Goal: Task Accomplishment & Management: Manage account settings

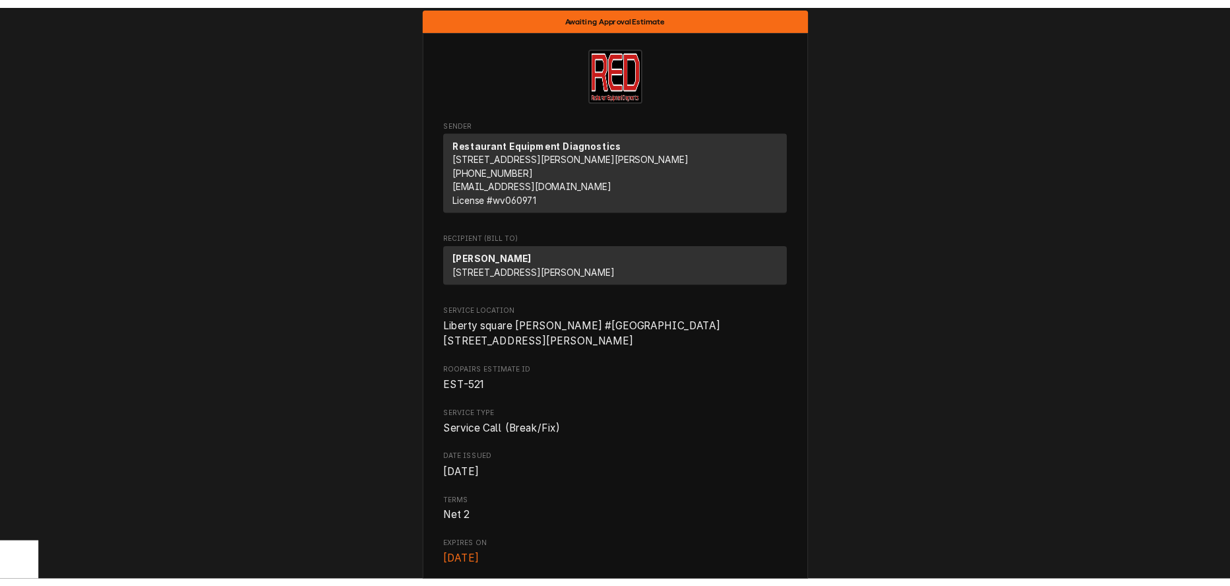
scroll to position [7, 0]
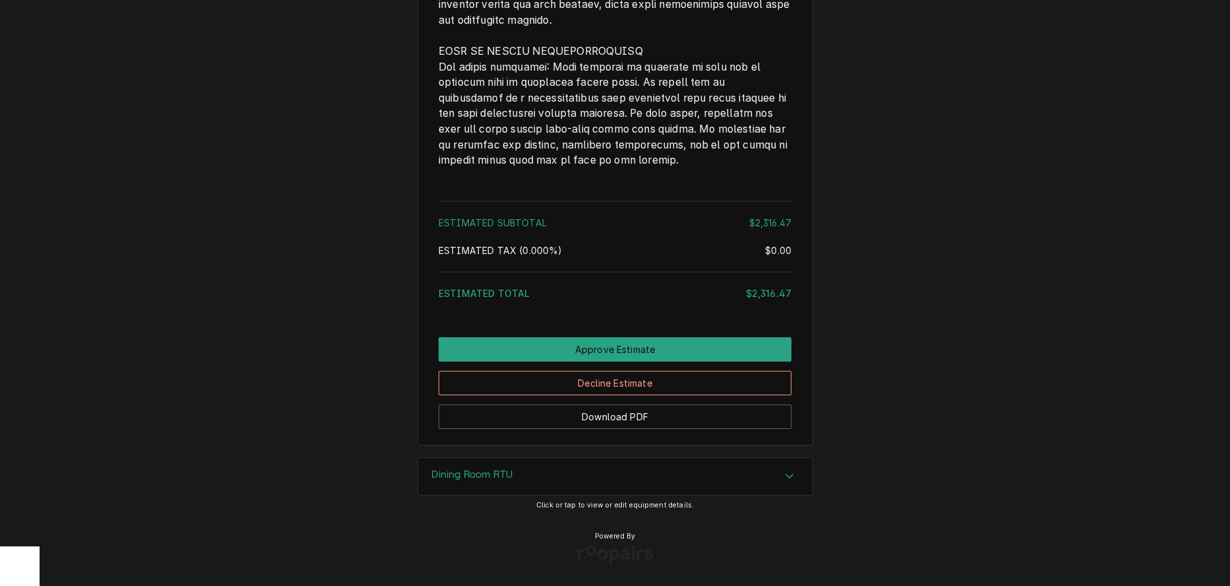
scroll to position [3068, 0]
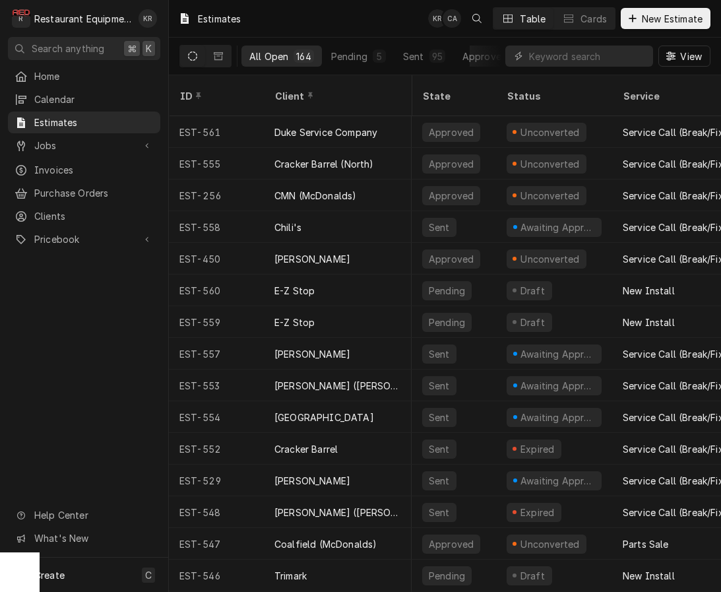
scroll to position [0, 492]
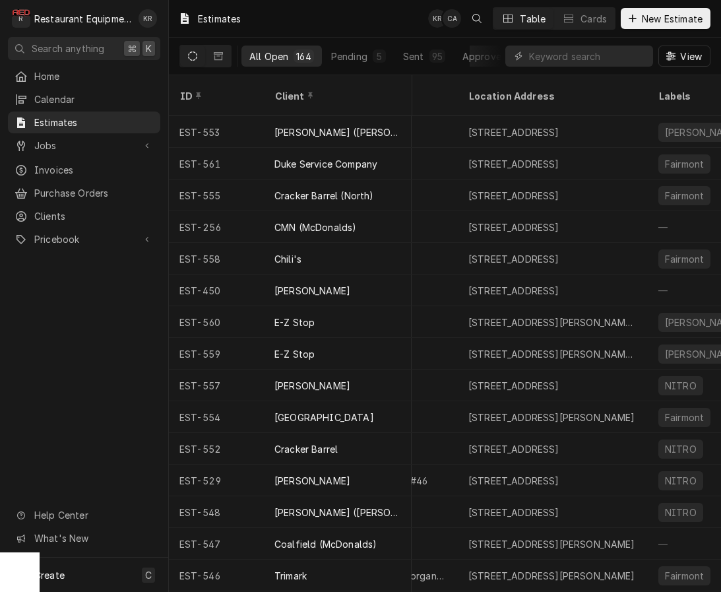
click at [567, 56] on input "Dynamic Content Wrapper" at bounding box center [587, 56] width 117 height 21
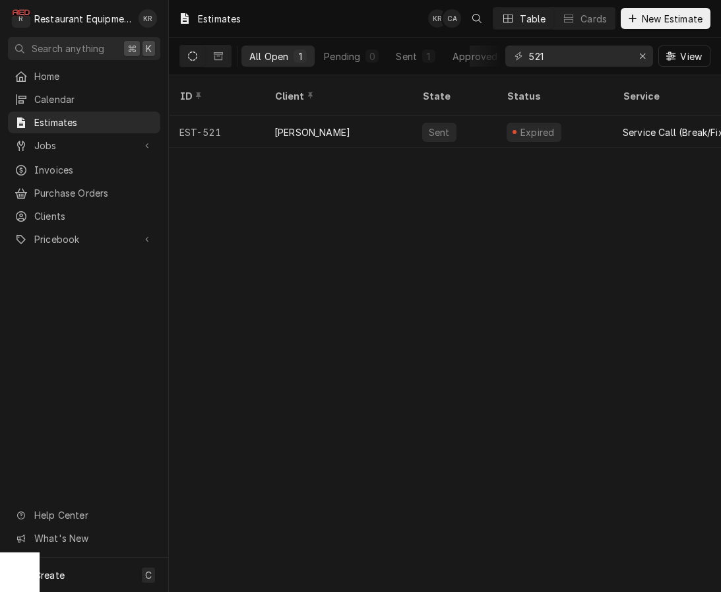
type input "521"
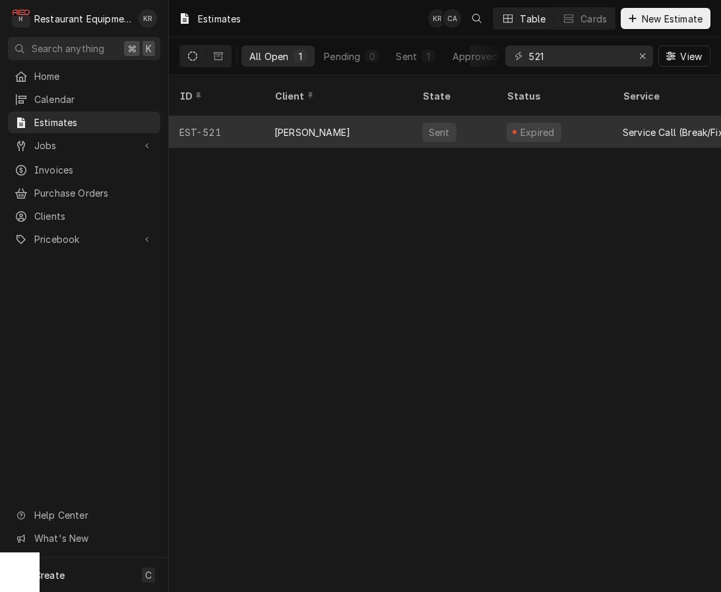
click at [309, 125] on div "[PERSON_NAME]" at bounding box center [312, 132] width 76 height 14
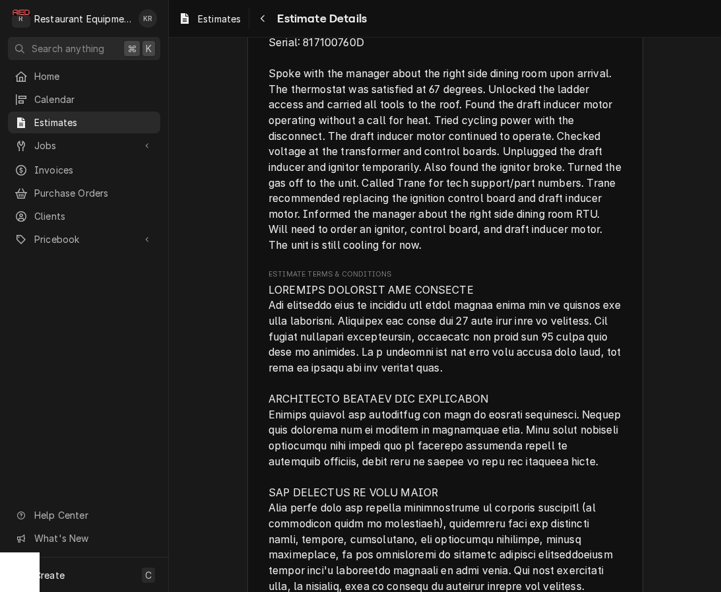
scroll to position [3289, 0]
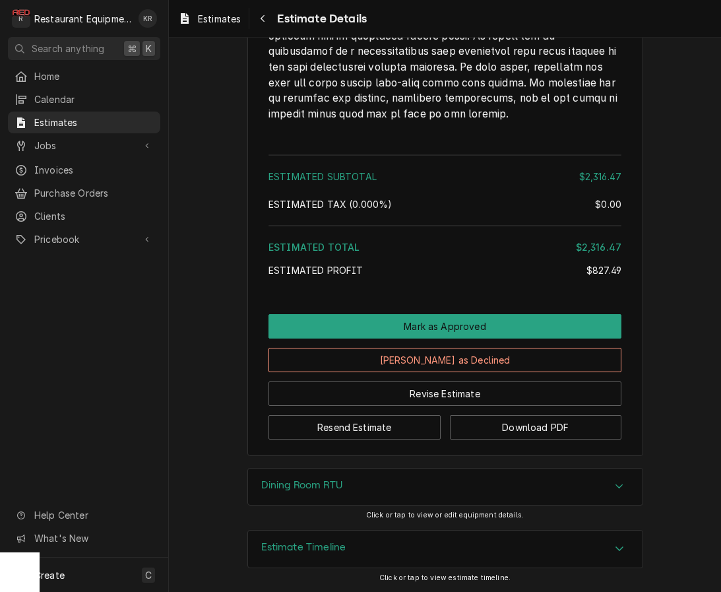
click at [328, 538] on div "Estimate Timeline" at bounding box center [445, 548] width 394 height 37
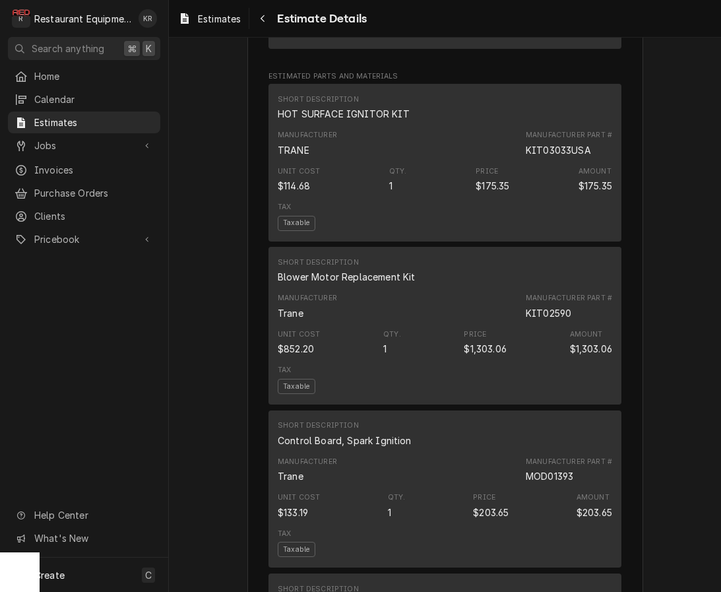
scroll to position [1381, 0]
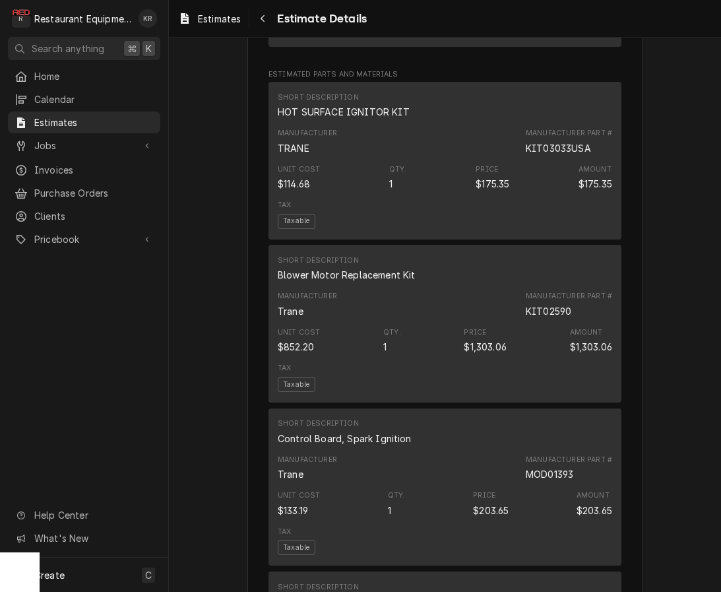
click at [548, 318] on div "KIT02590" at bounding box center [549, 311] width 46 height 14
copy div "KIT02590"
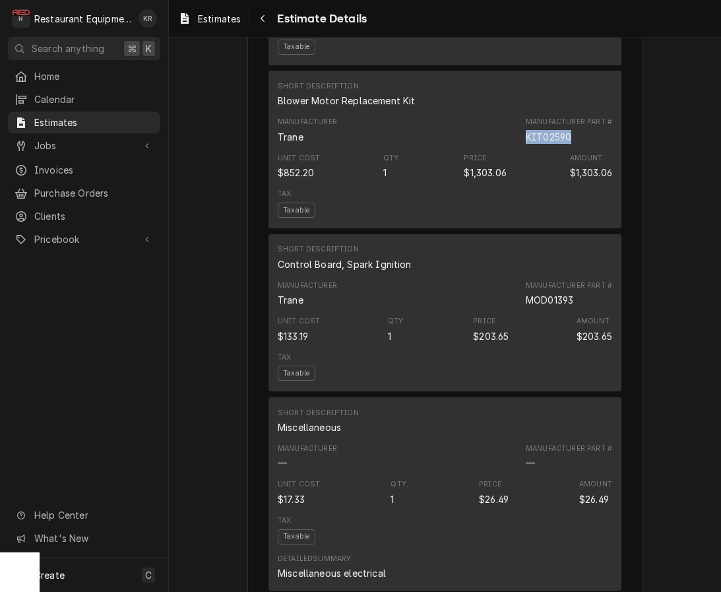
scroll to position [1555, 0]
click at [562, 306] on div "MOD01393" at bounding box center [549, 299] width 47 height 14
copy div "MOD01393"
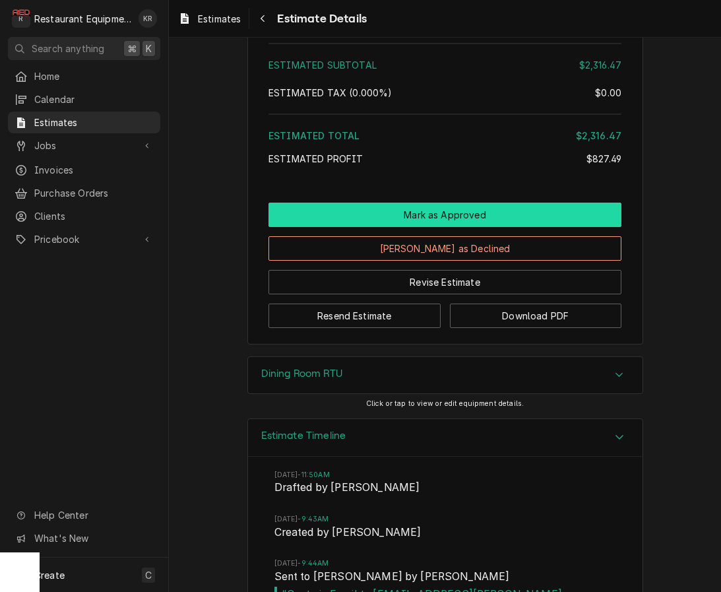
scroll to position [3337, 0]
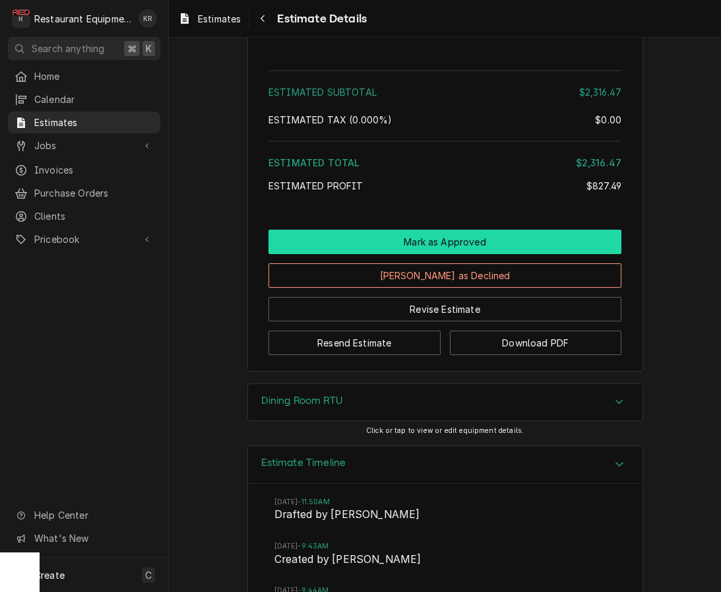
click at [445, 254] on button "Mark as Approved" at bounding box center [444, 242] width 353 height 24
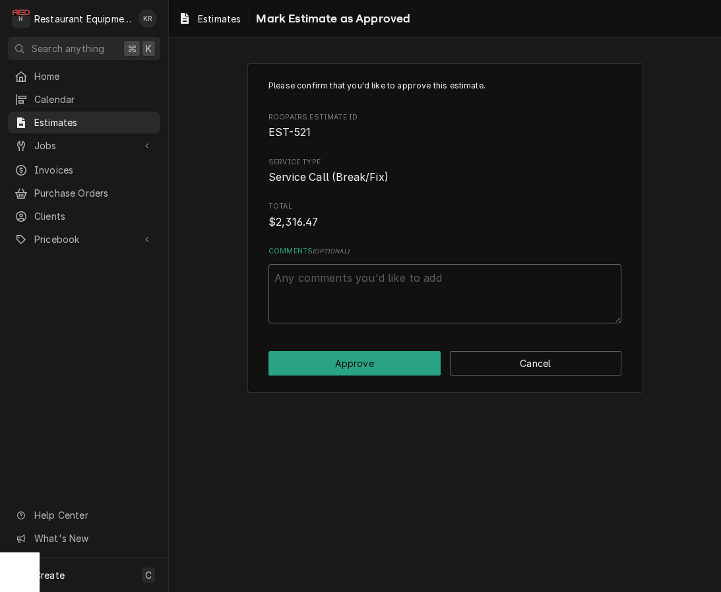
click at [383, 286] on textarea "Comments ( optional )" at bounding box center [444, 293] width 353 height 59
type textarea "x"
type textarea "A"
type textarea "x"
type textarea "Ap"
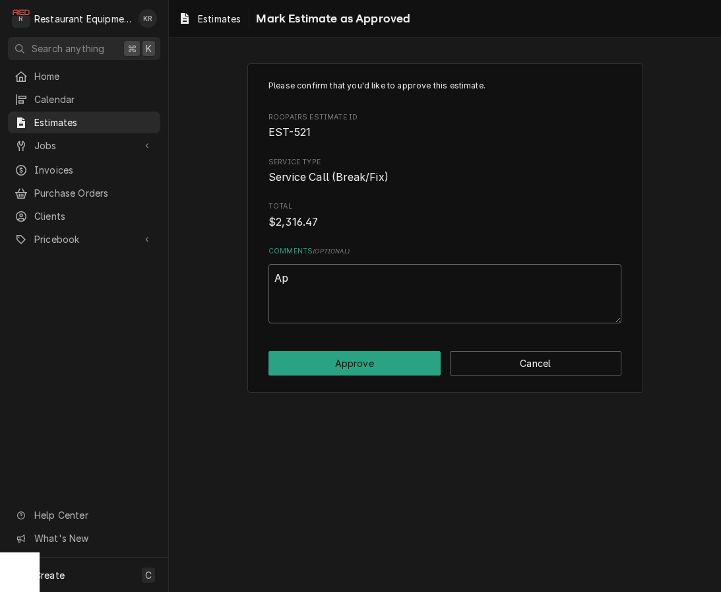
type textarea "x"
type textarea "App"
type textarea "x"
type textarea "Appro"
type textarea "x"
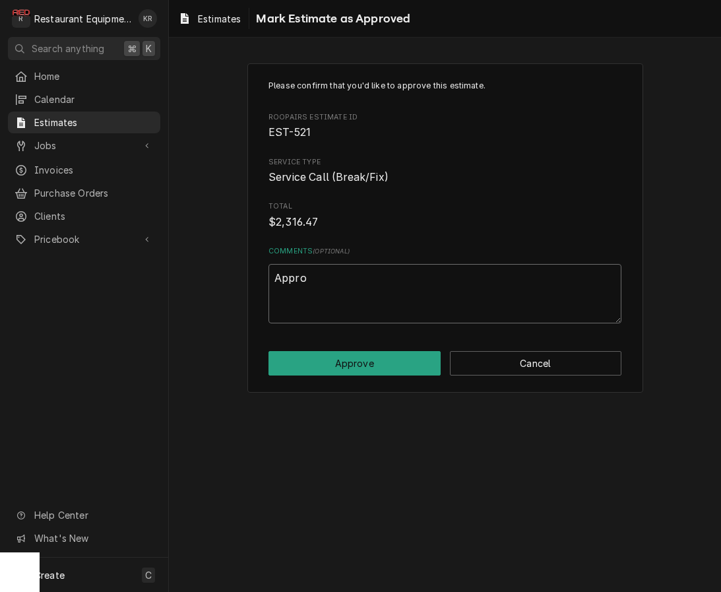
type textarea "Approv"
type textarea "x"
type textarea "Approve"
type textarea "x"
type textarea "Approved"
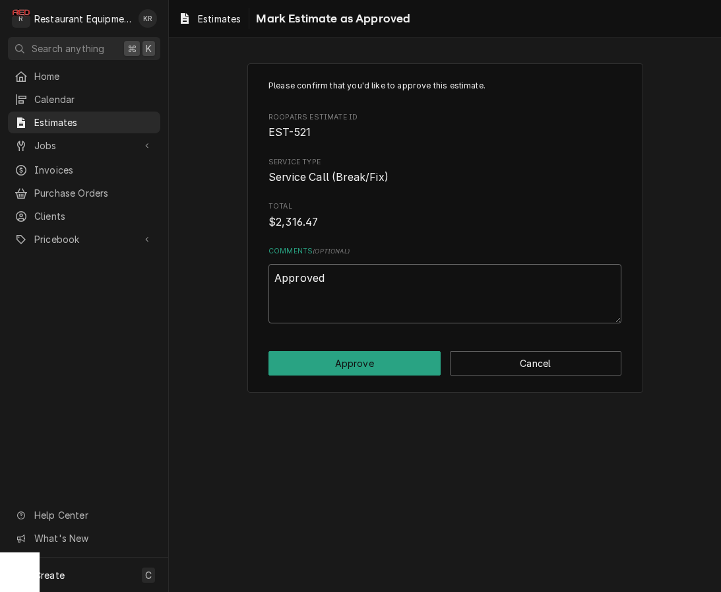
type textarea "x"
type textarea "Approved"
type textarea "x"
type textarea "Approved p"
type textarea "x"
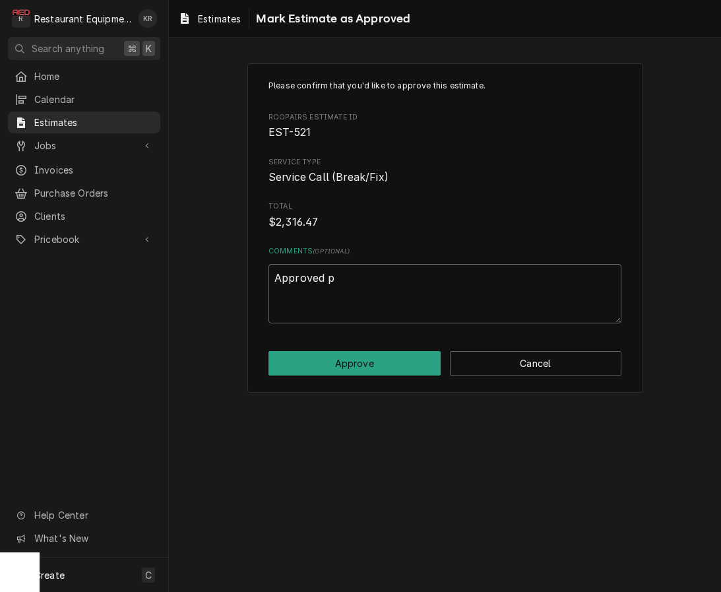
type textarea "Approved pe"
type textarea "x"
type textarea "Approved per"
type textarea "x"
type textarea "Approved per"
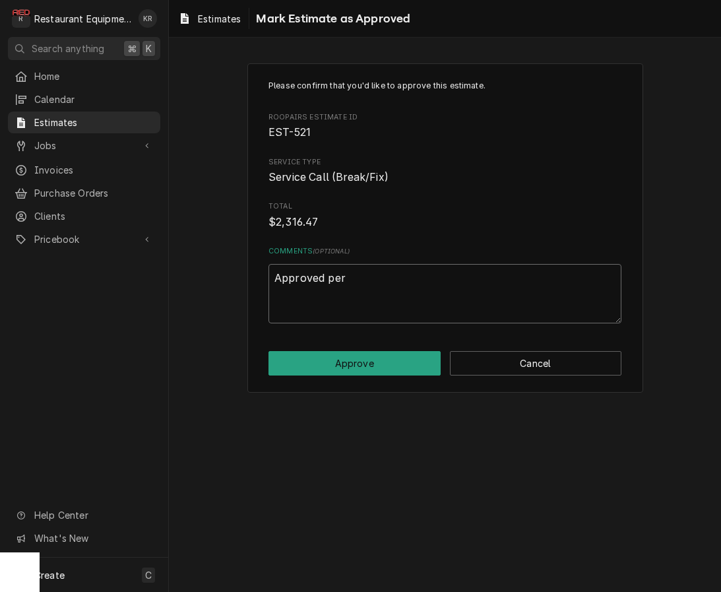
type textarea "x"
type textarea "Approved per M"
type textarea "x"
type textarea "Approved per Ma"
type textarea "x"
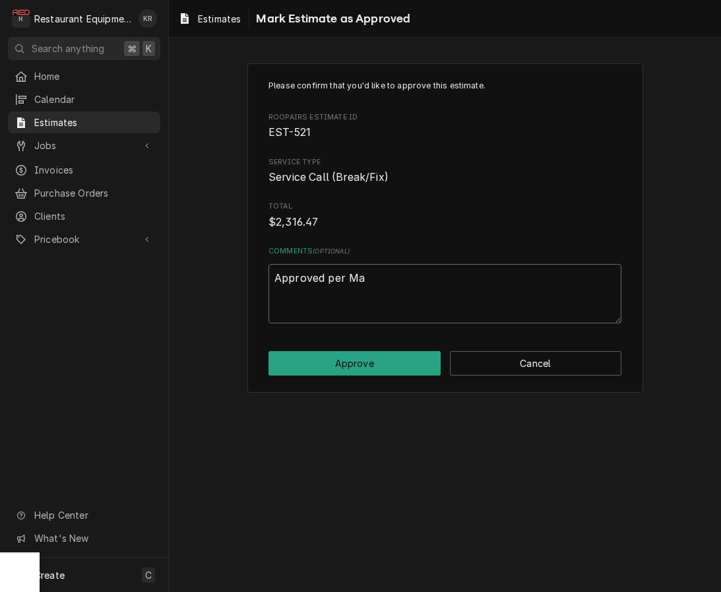
type textarea "Approved per Mar"
type textarea "x"
type textarea "Approved per Mark"
type textarea "x"
type textarea "Approved per Mark"
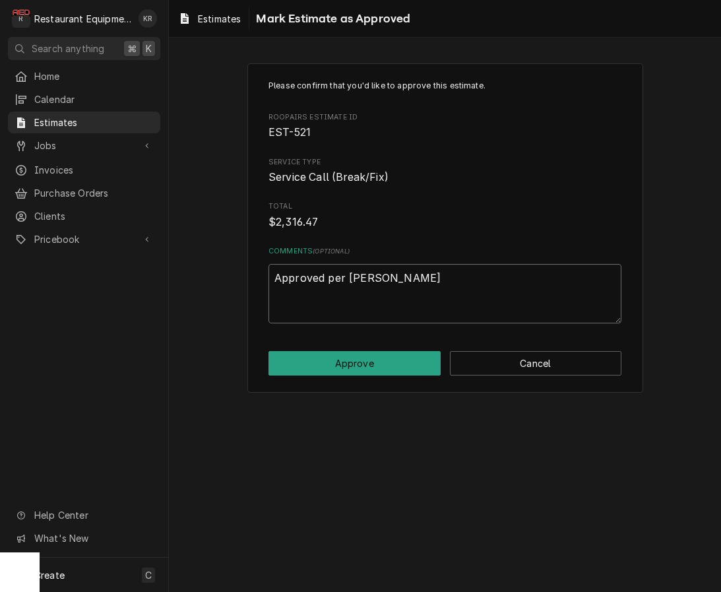
type textarea "x"
type textarea "Approved per Mark 9"
type textarea "x"
type textarea "Approved per Mark 9/"
type textarea "x"
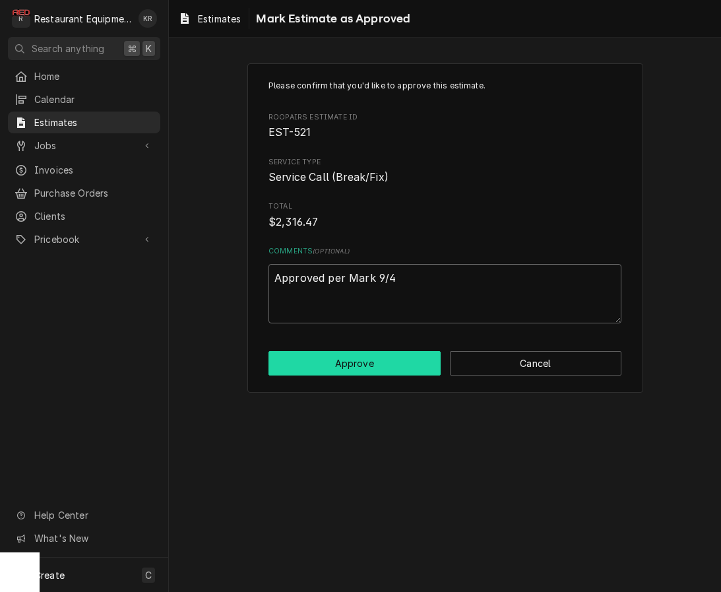
type textarea "Approved per Mark 9/4"
click at [337, 362] on button "Approve" at bounding box center [354, 363] width 172 height 24
type textarea "x"
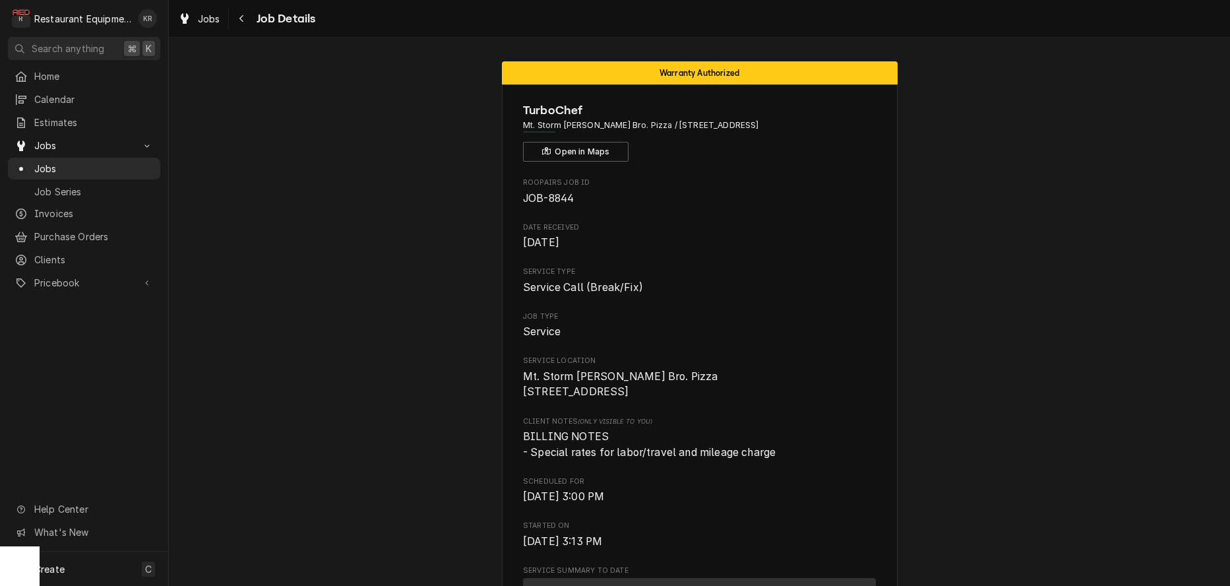
scroll to position [765, 0]
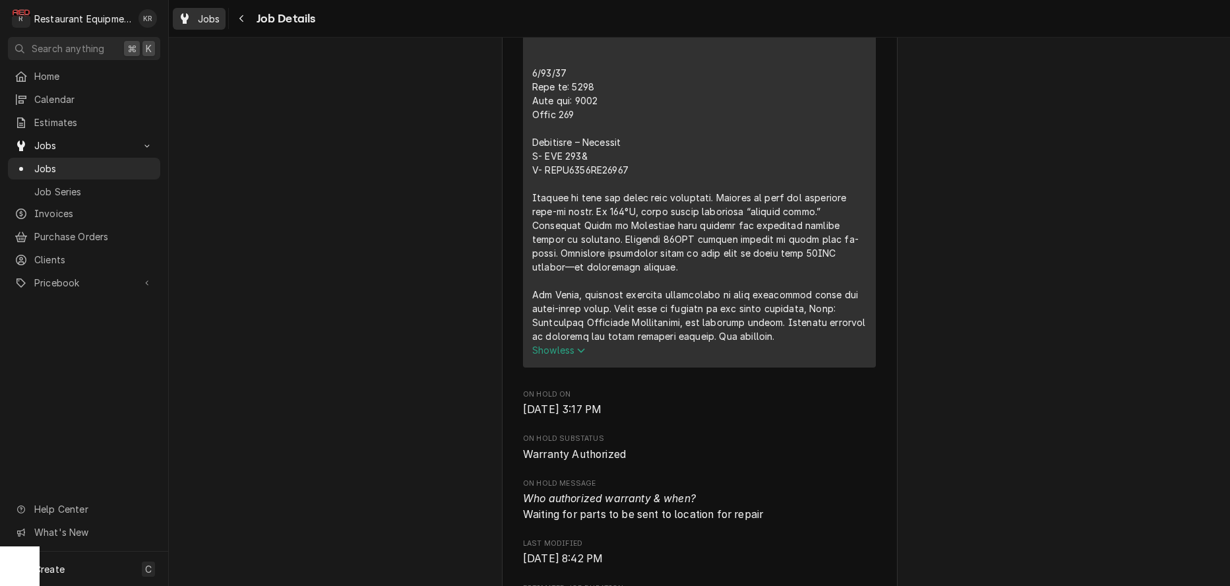
click at [214, 17] on span "Jobs" at bounding box center [209, 19] width 22 height 14
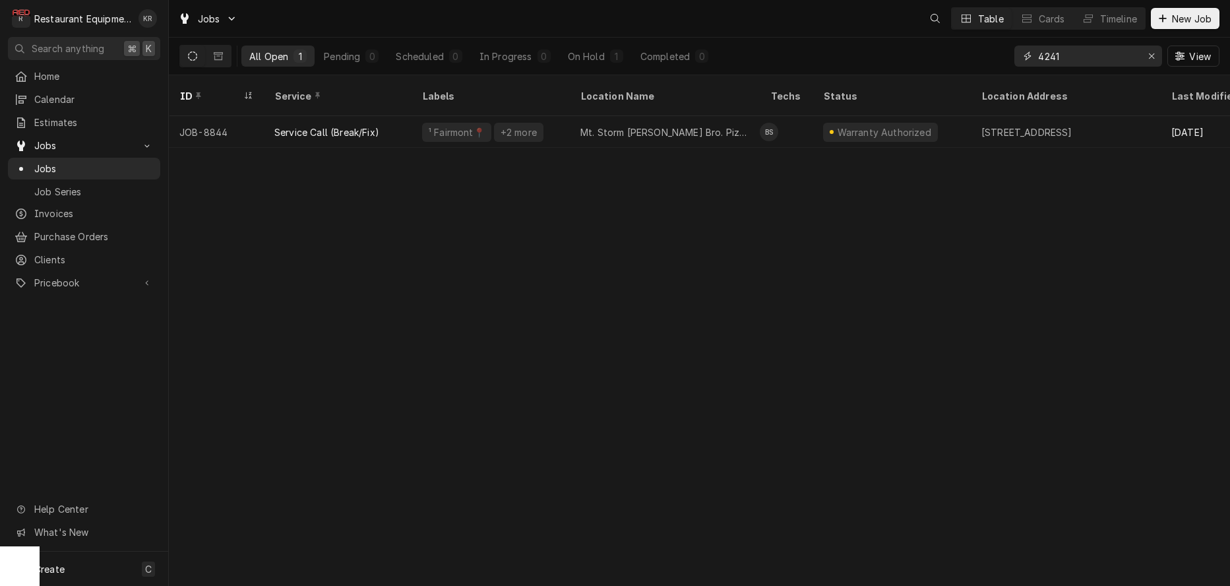
drag, startPoint x: 1014, startPoint y: 56, endPoint x: 998, endPoint y: 54, distance: 16.6
click at [1038, 54] on input "4241" at bounding box center [1087, 56] width 99 height 21
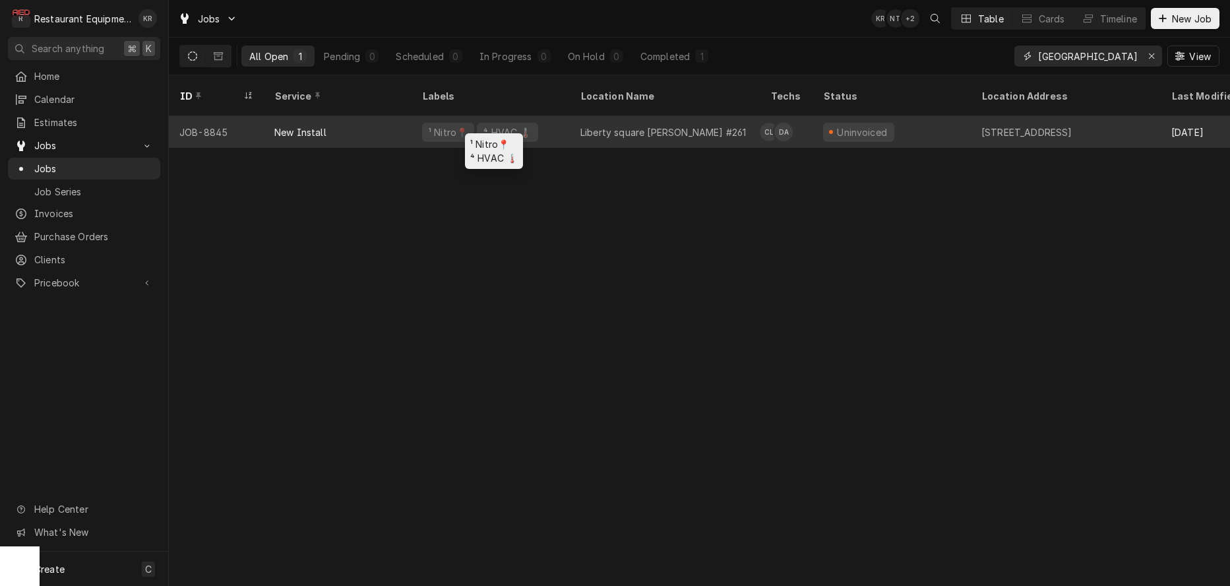
type input "liberty square"
click at [530, 117] on div "¹ Nitro📍 ⁴ HVAC 🌡️" at bounding box center [491, 132] width 158 height 32
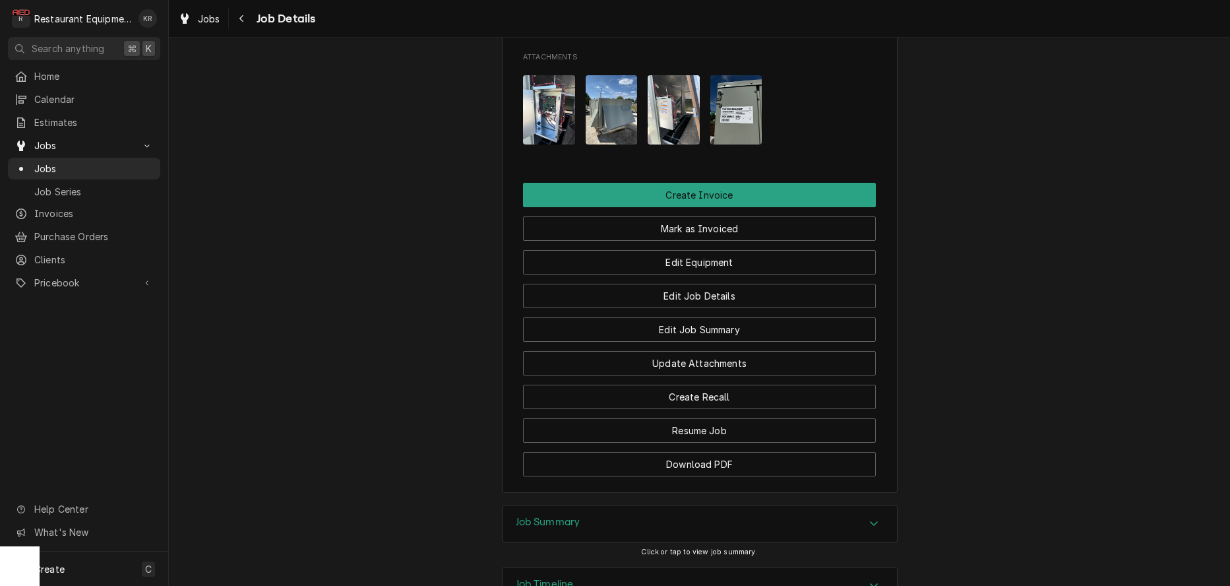
scroll to position [1231, 0]
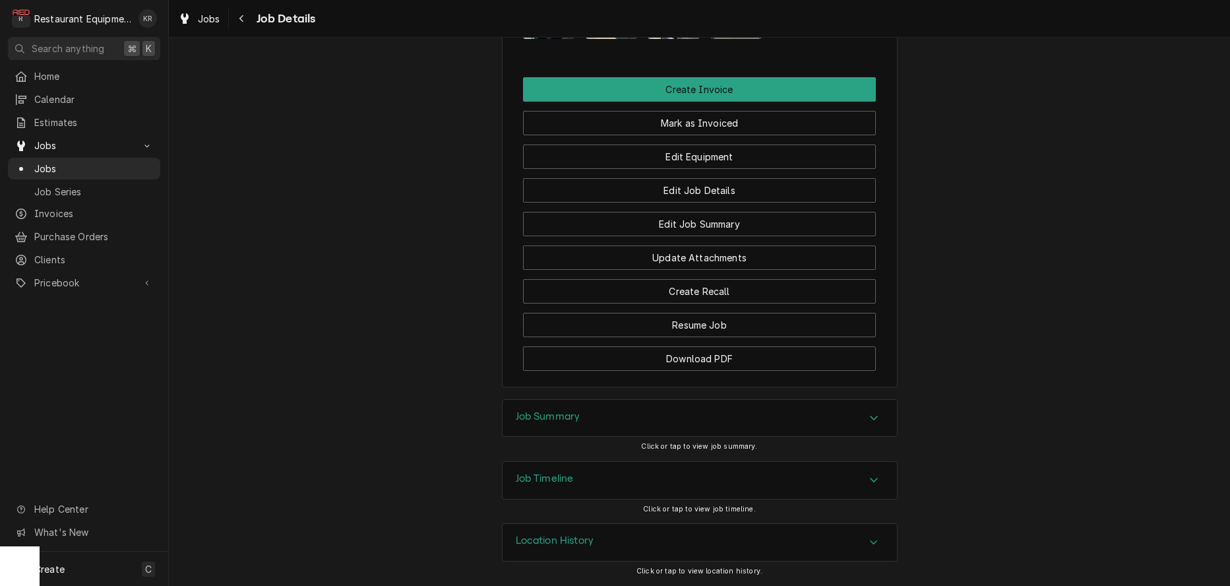
click at [561, 414] on h3 "Job Summary" at bounding box center [548, 416] width 65 height 13
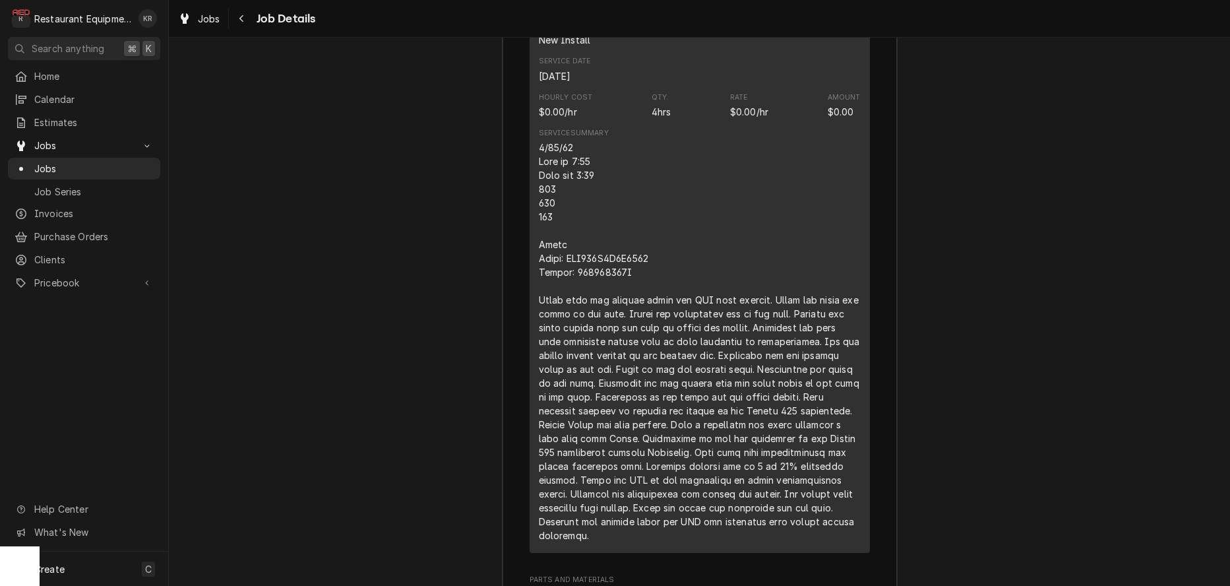
scroll to position [1858, 0]
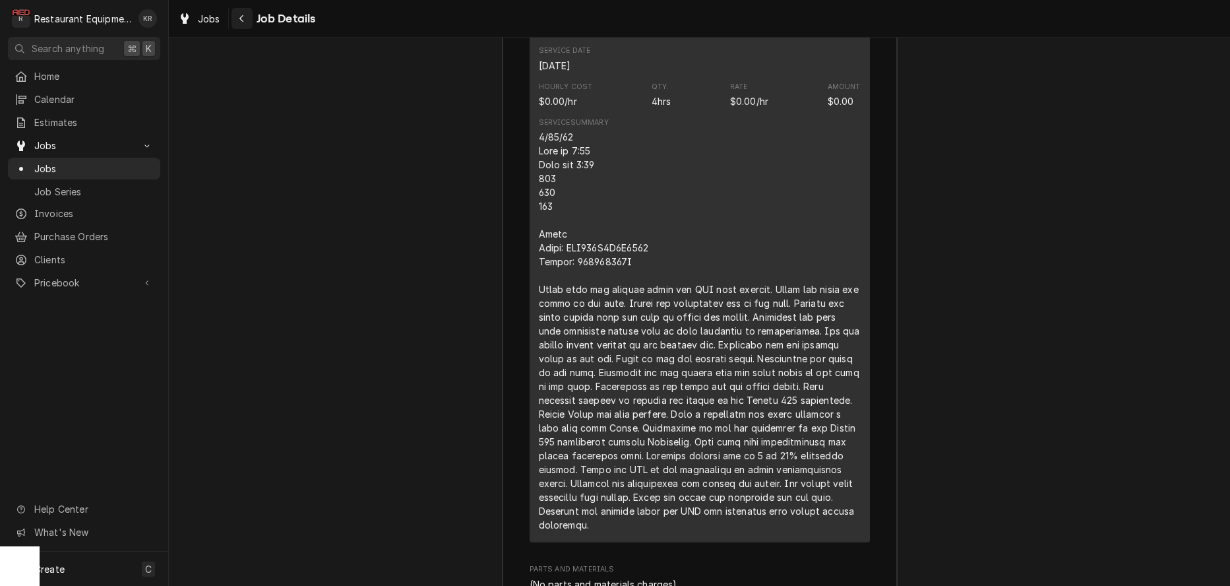
click at [245, 18] on div "Navigate back" at bounding box center [241, 18] width 13 height 13
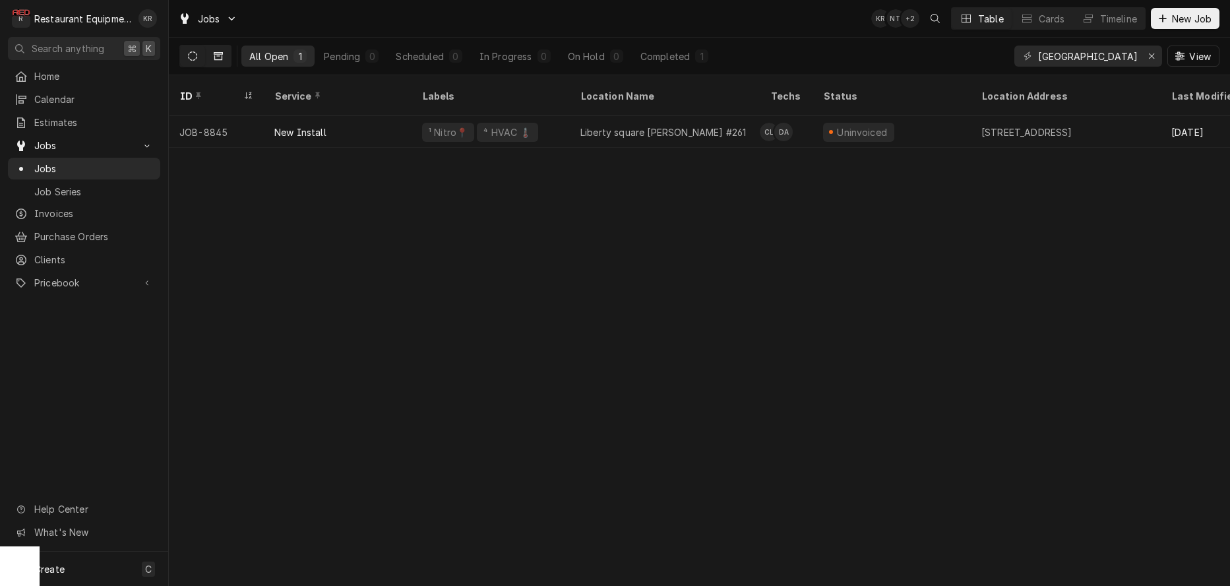
click at [220, 52] on icon "Dynamic Content Wrapper" at bounding box center [218, 56] width 9 height 8
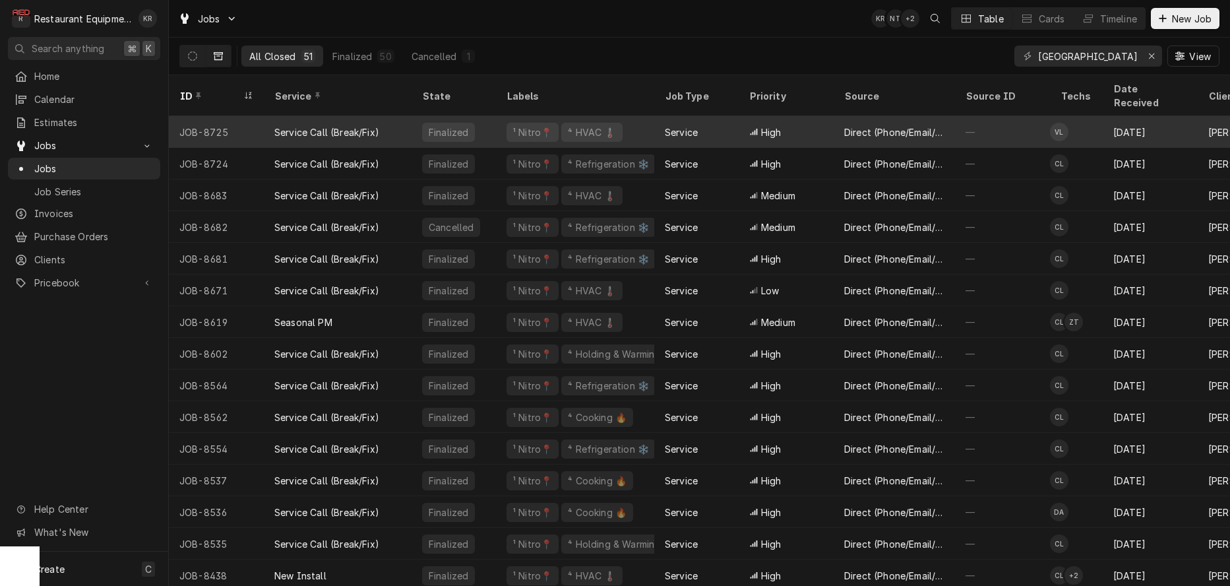
click at [584, 123] on div "⁴ HVAC 🌡️" at bounding box center [591, 132] width 61 height 19
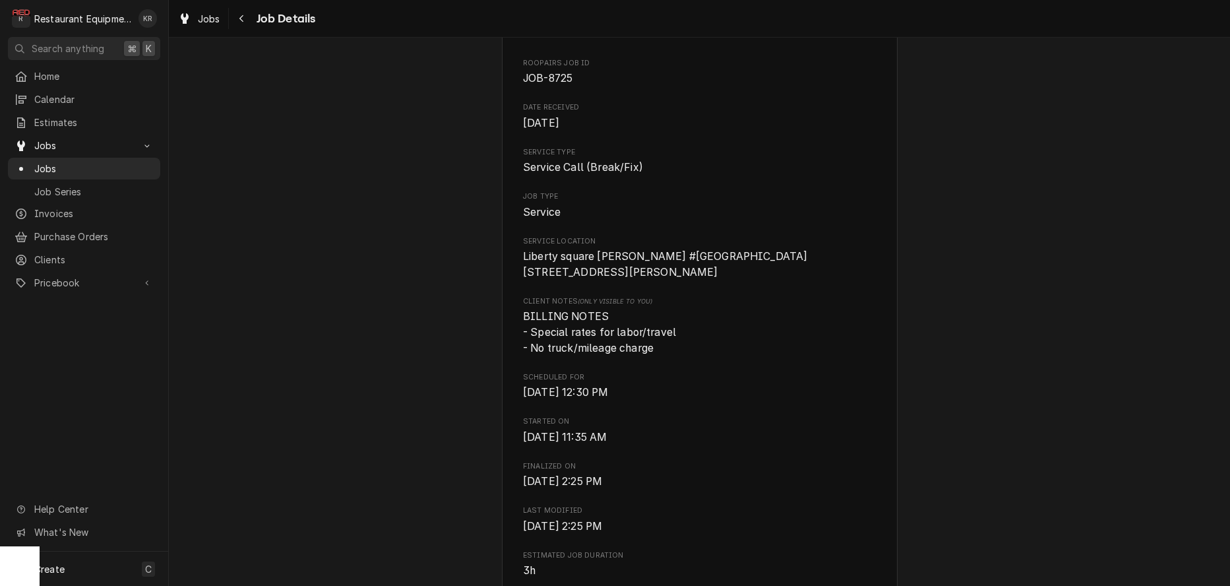
scroll to position [236, 0]
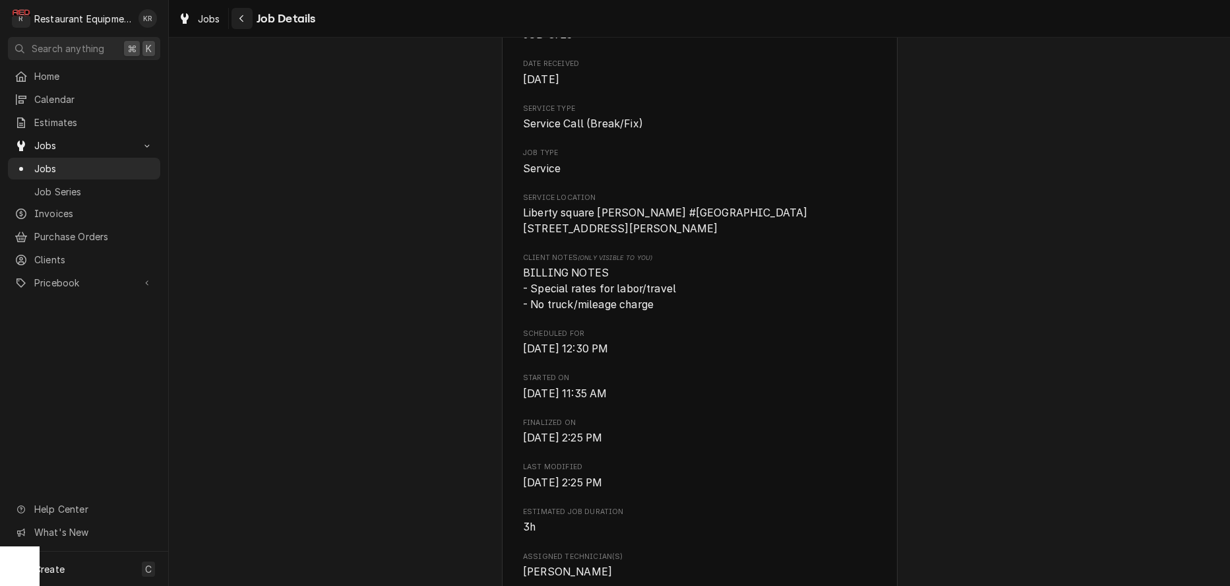
click at [243, 16] on icon "Navigate back" at bounding box center [241, 18] width 4 height 7
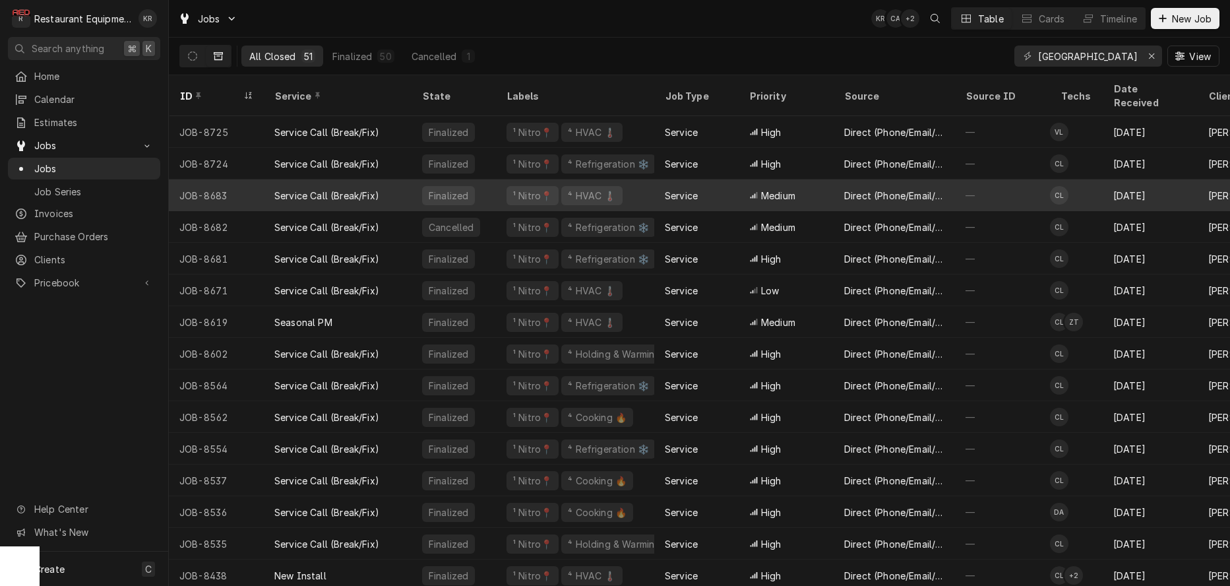
scroll to position [0, 6]
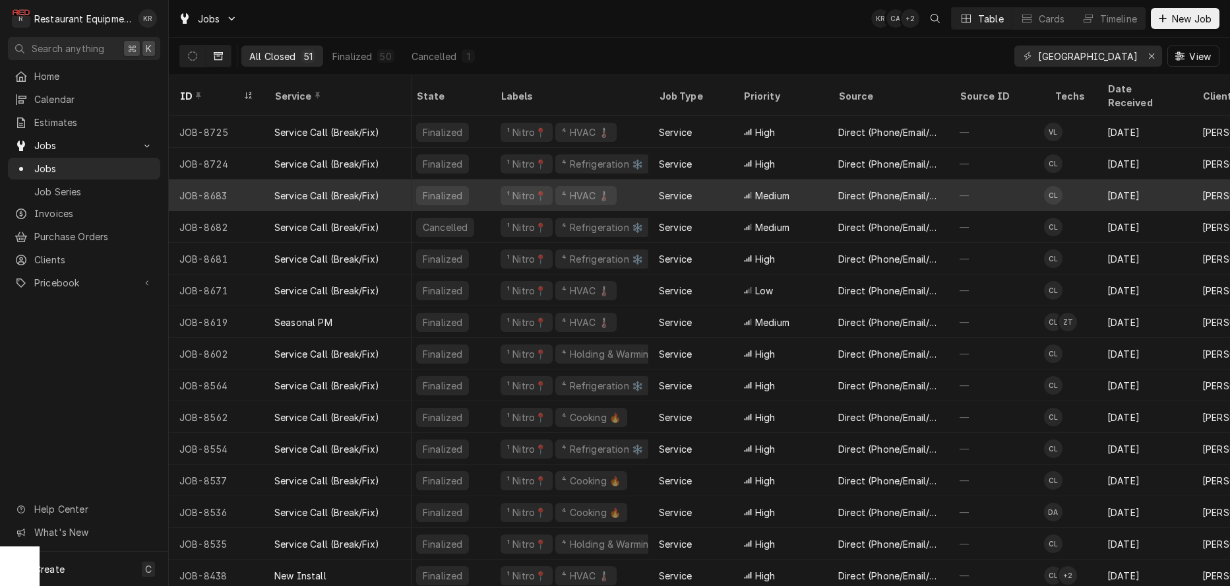
click at [867, 189] on div "Direct (Phone/Email/etc.)" at bounding box center [888, 196] width 100 height 14
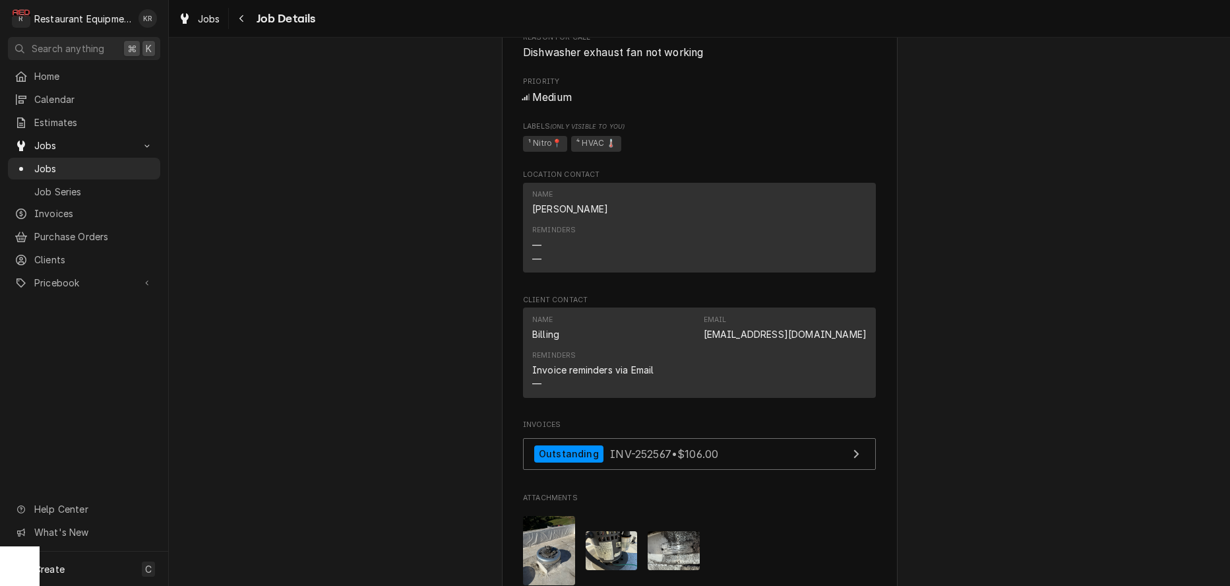
scroll to position [724, 0]
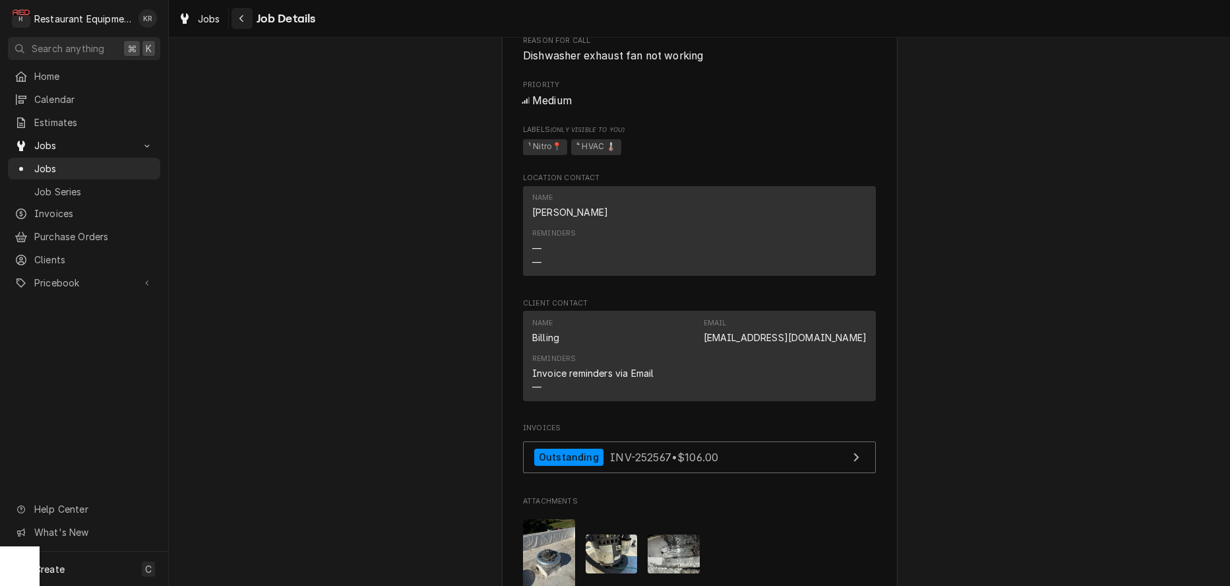
click at [245, 18] on div "Navigate back" at bounding box center [241, 18] width 13 height 13
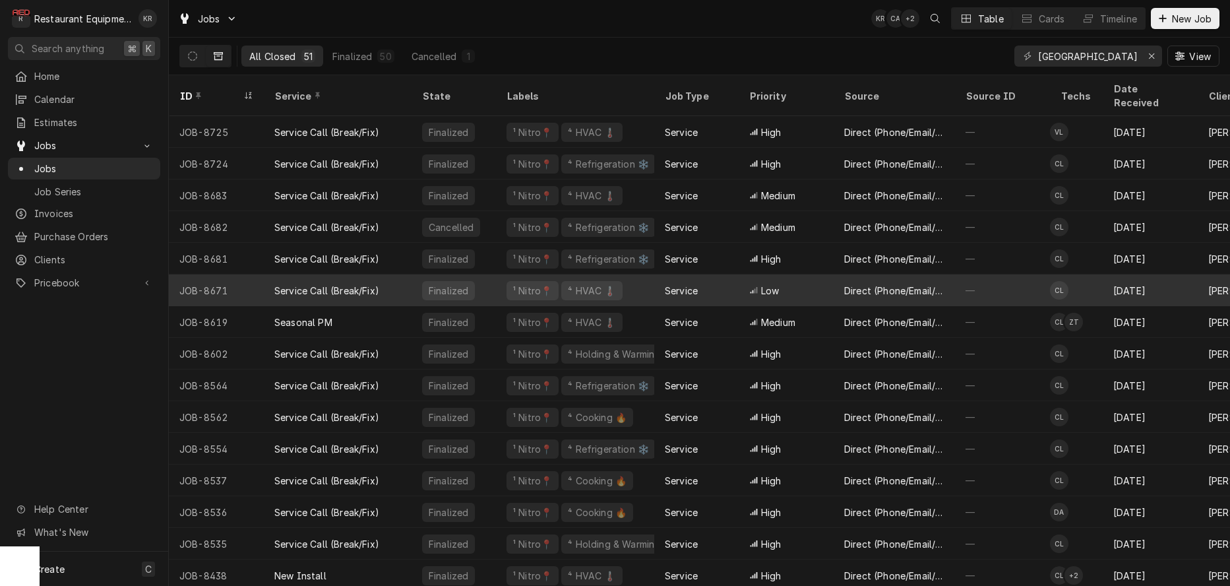
click at [720, 277] on div "Service" at bounding box center [696, 290] width 84 height 32
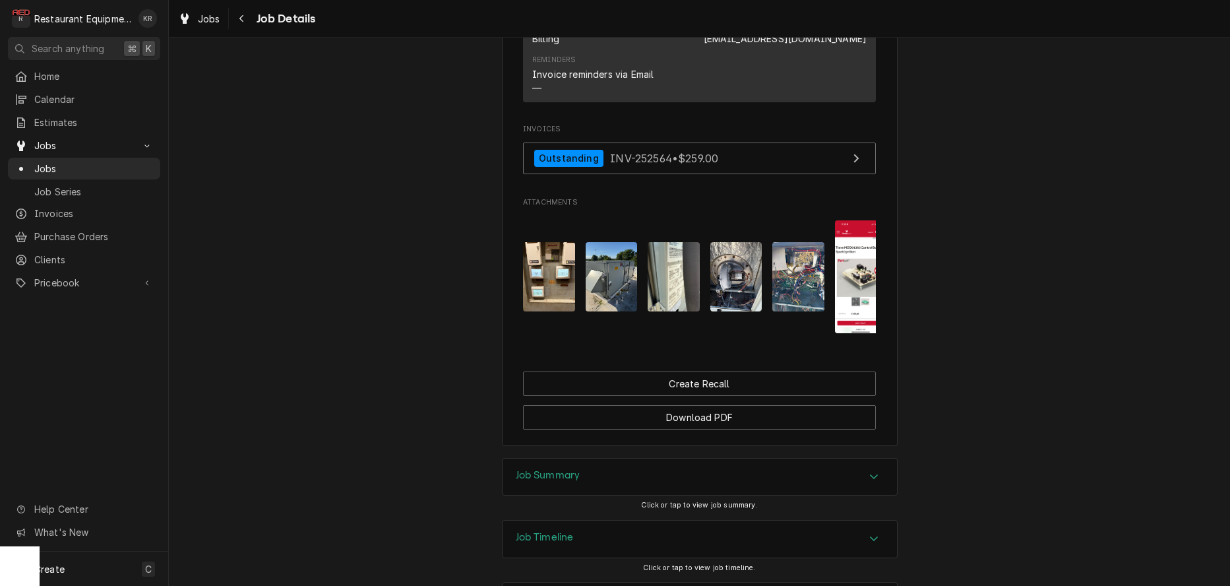
scroll to position [1097, 0]
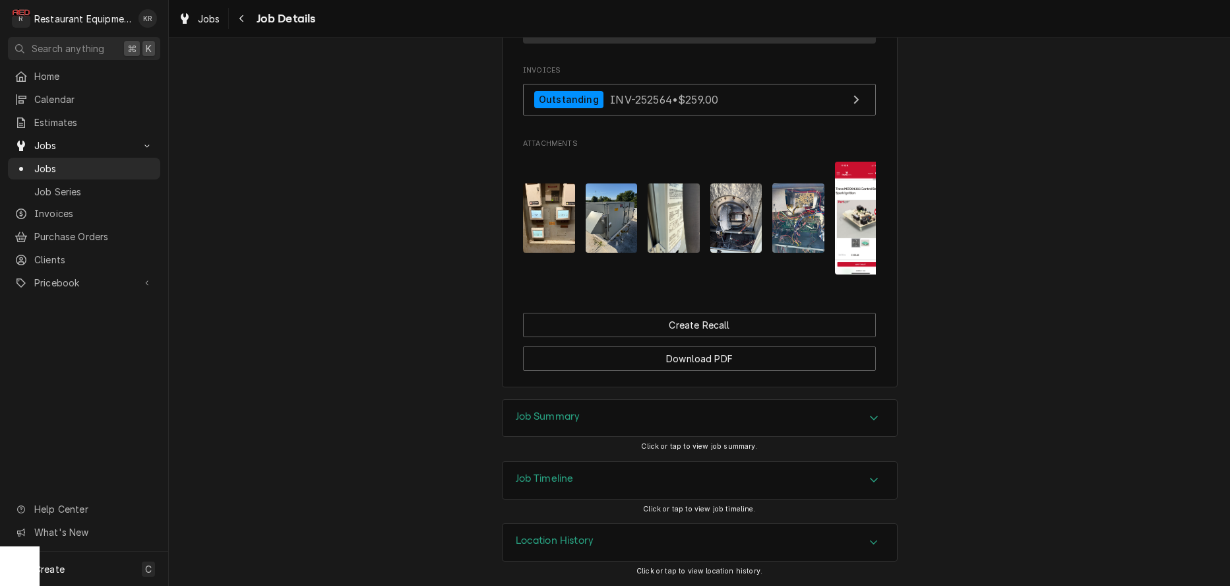
click at [535, 413] on h3 "Job Summary" at bounding box center [548, 416] width 65 height 13
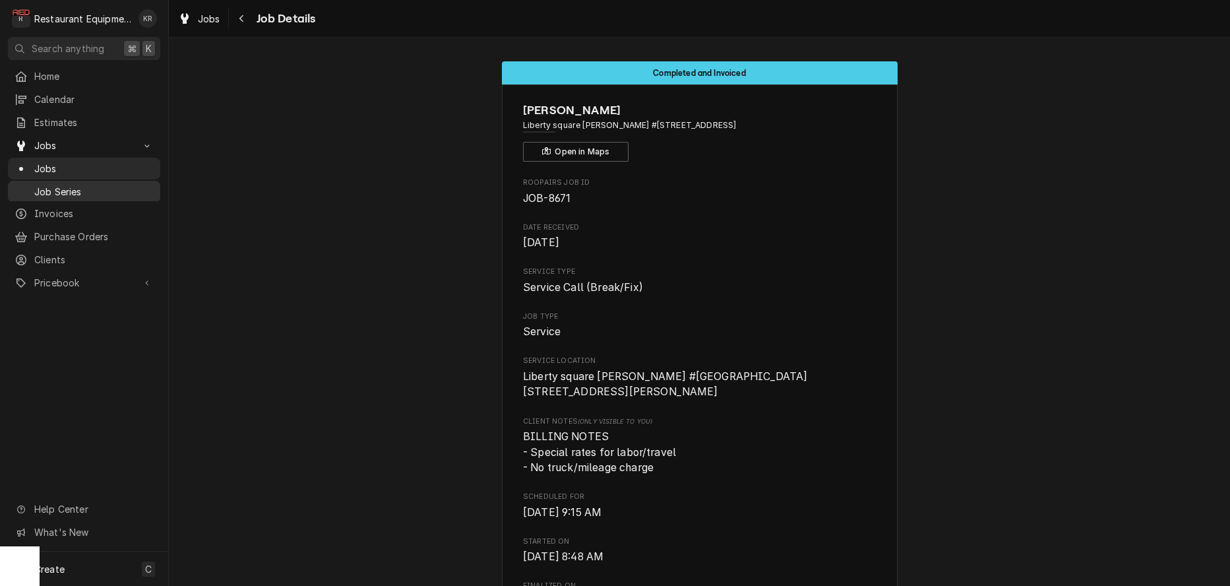
scroll to position [3, 0]
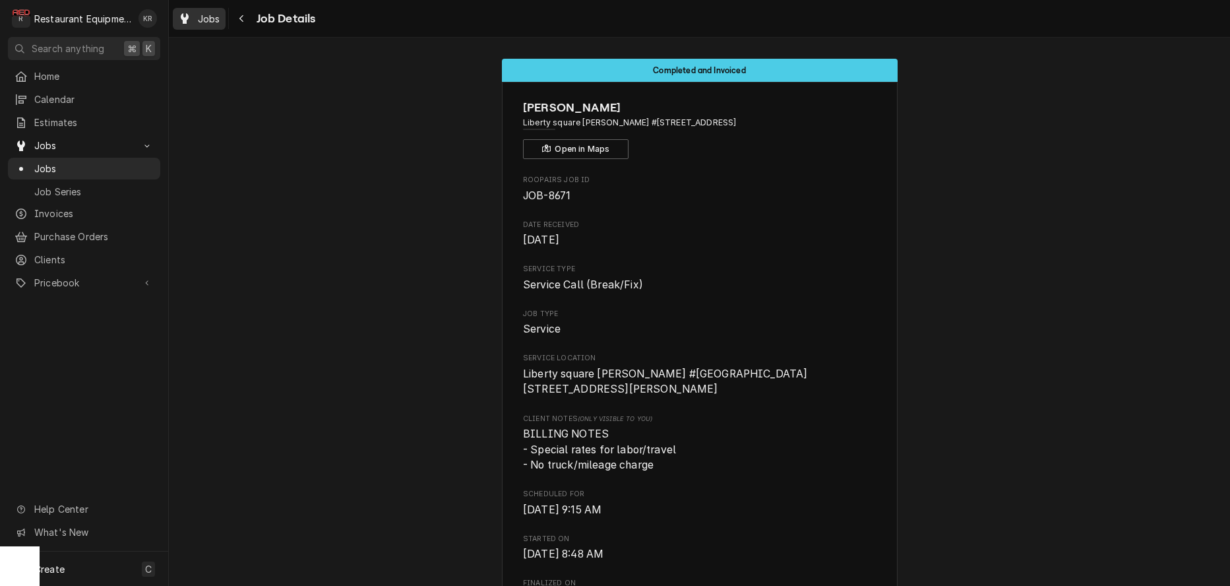
click at [200, 15] on span "Jobs" at bounding box center [209, 19] width 22 height 14
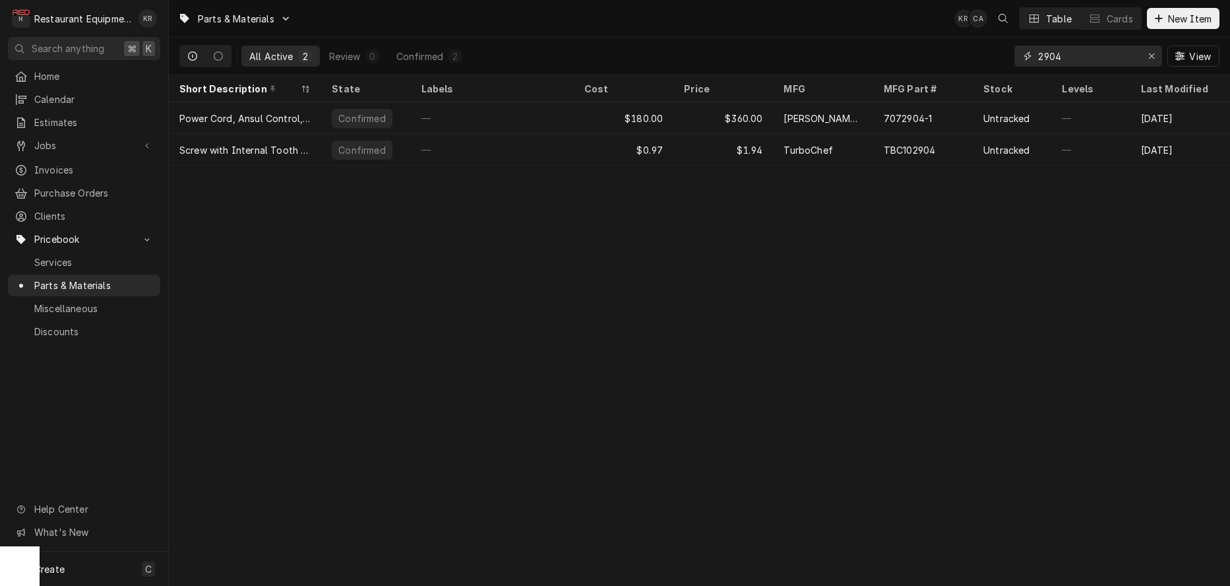
drag, startPoint x: 1129, startPoint y: 49, endPoint x: 1113, endPoint y: 50, distance: 16.5
click at [1117, 49] on input "2904" at bounding box center [1087, 56] width 99 height 21
drag, startPoint x: 1103, startPoint y: 52, endPoint x: 963, endPoint y: 50, distance: 139.9
click at [1038, 50] on input "2904" at bounding box center [1087, 56] width 99 height 21
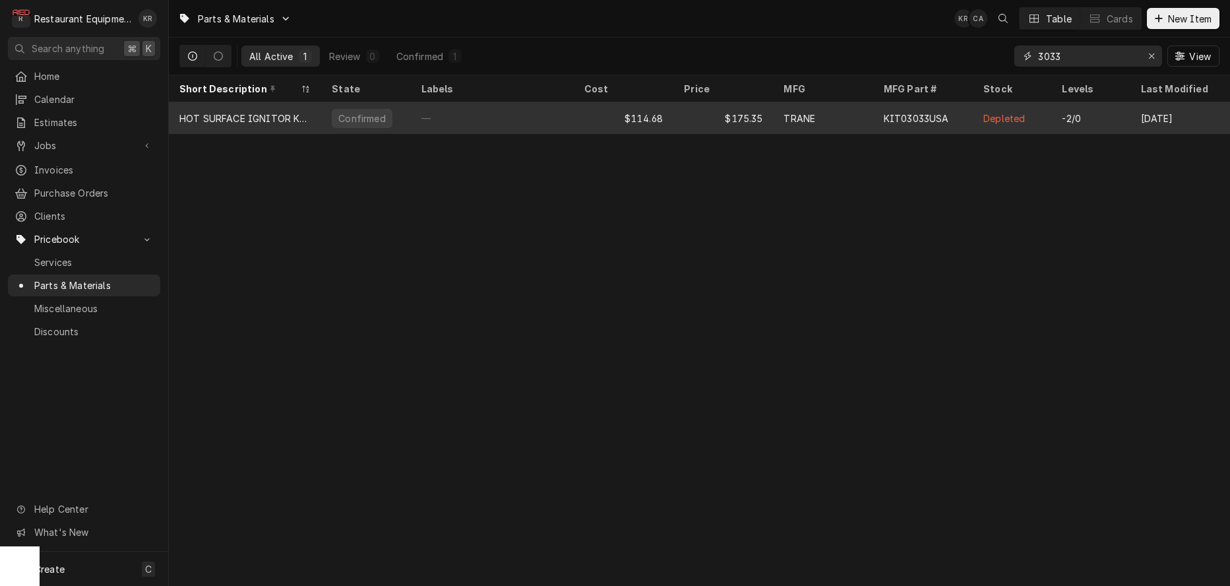
type input "3033"
click at [906, 117] on div "KIT03033USA" at bounding box center [916, 118] width 65 height 14
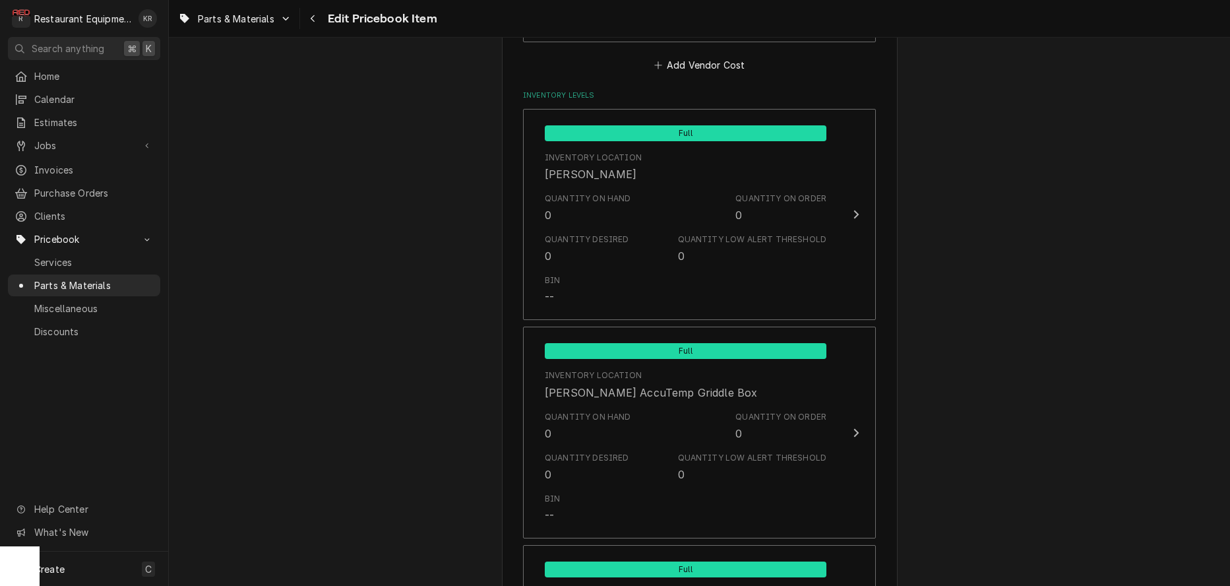
scroll to position [689, 0]
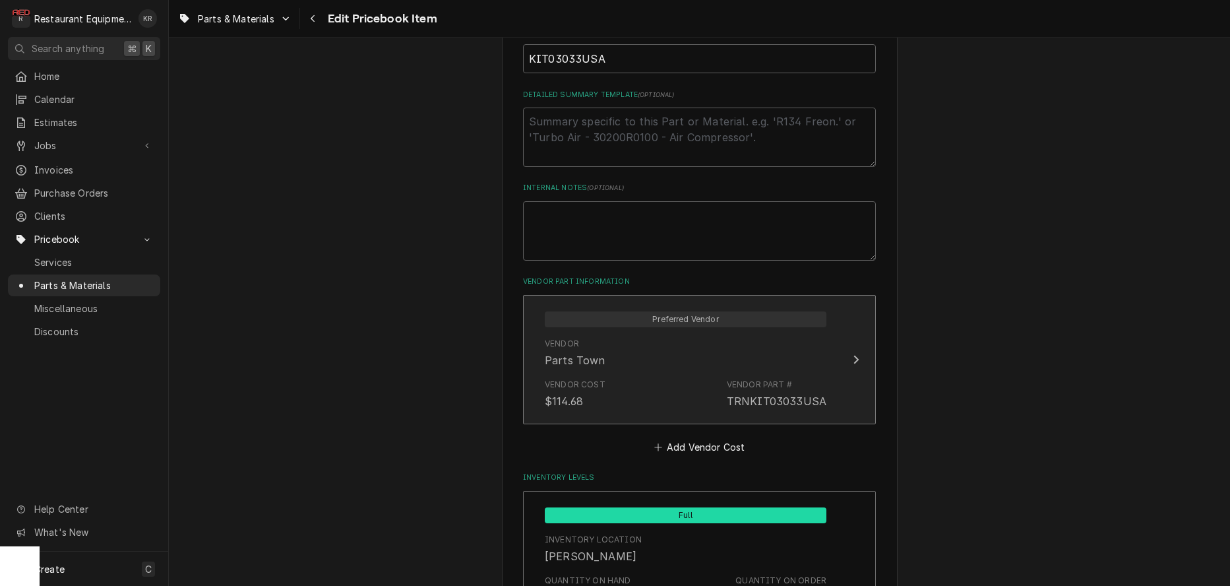
click at [782, 399] on div "TRNKIT03033USA" at bounding box center [777, 401] width 100 height 16
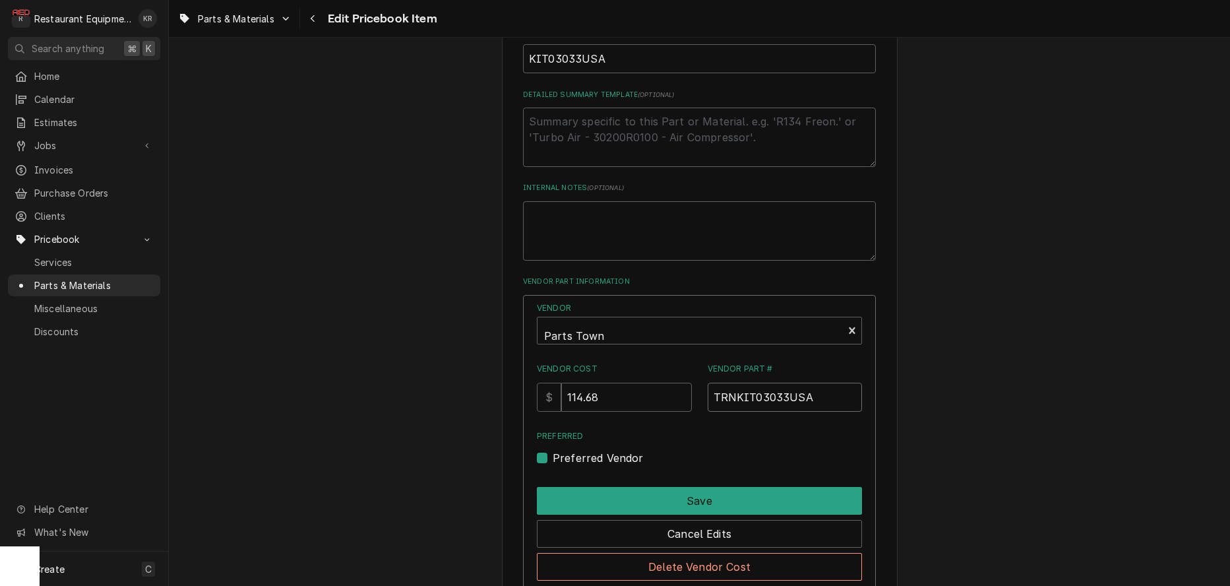
click at [782, 399] on input "TRNKIT03033USA" at bounding box center [785, 397] width 155 height 29
click at [317, 20] on div "Navigate back" at bounding box center [313, 18] width 13 height 13
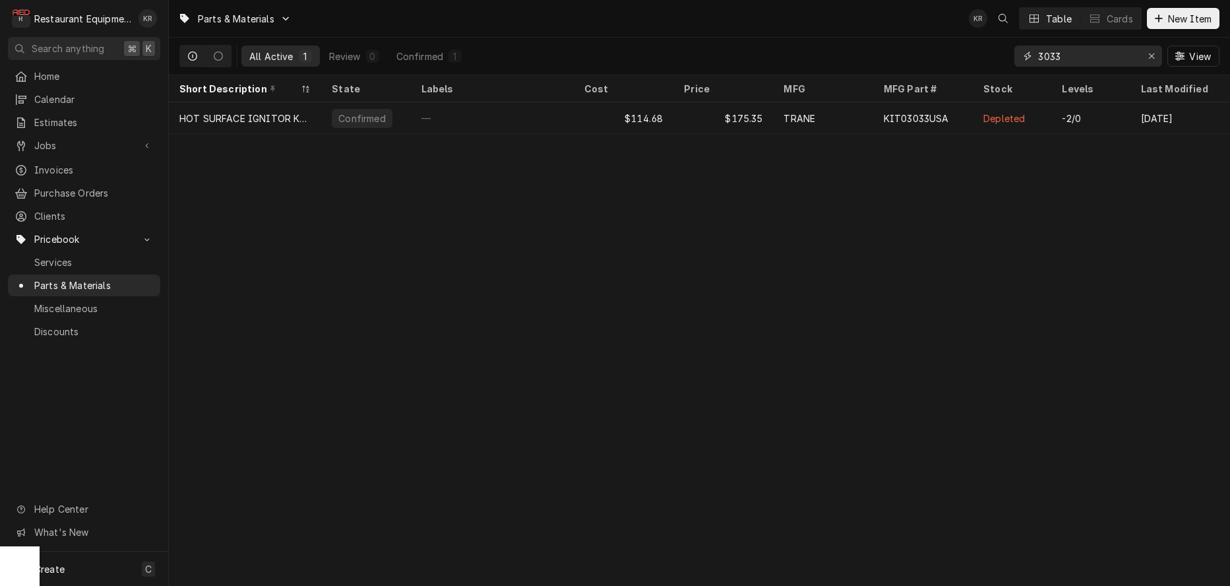
drag, startPoint x: 1053, startPoint y: 55, endPoint x: 987, endPoint y: 57, distance: 65.3
click at [1038, 58] on input "3033" at bounding box center [1087, 56] width 99 height 21
click at [1067, 56] on input "3033" at bounding box center [1087, 56] width 99 height 21
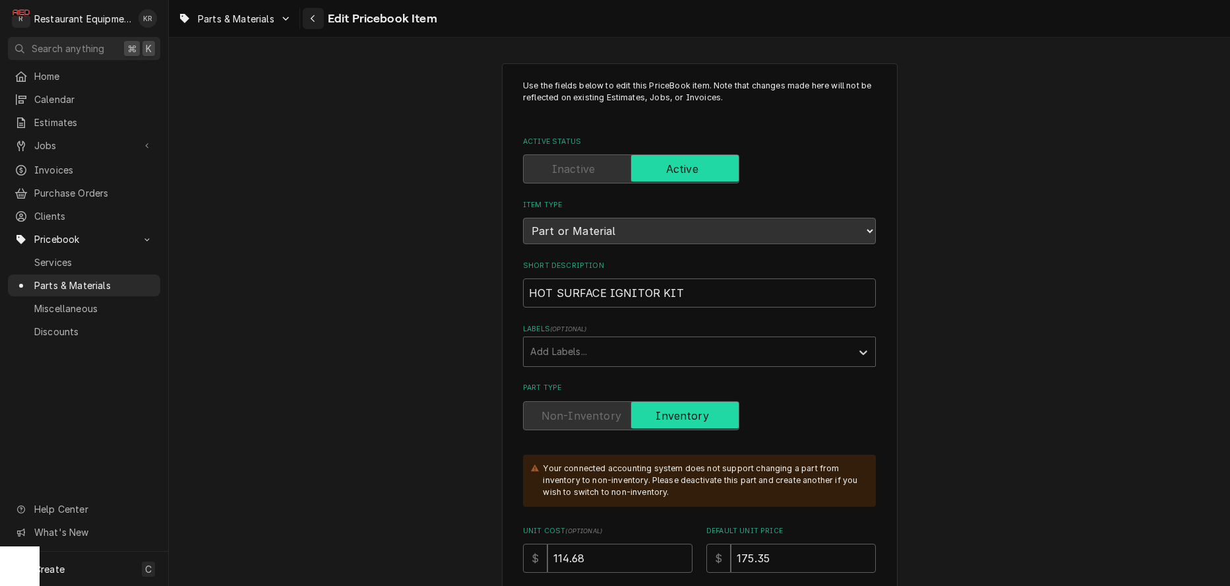
click at [311, 21] on div "Navigate back" at bounding box center [313, 18] width 13 height 13
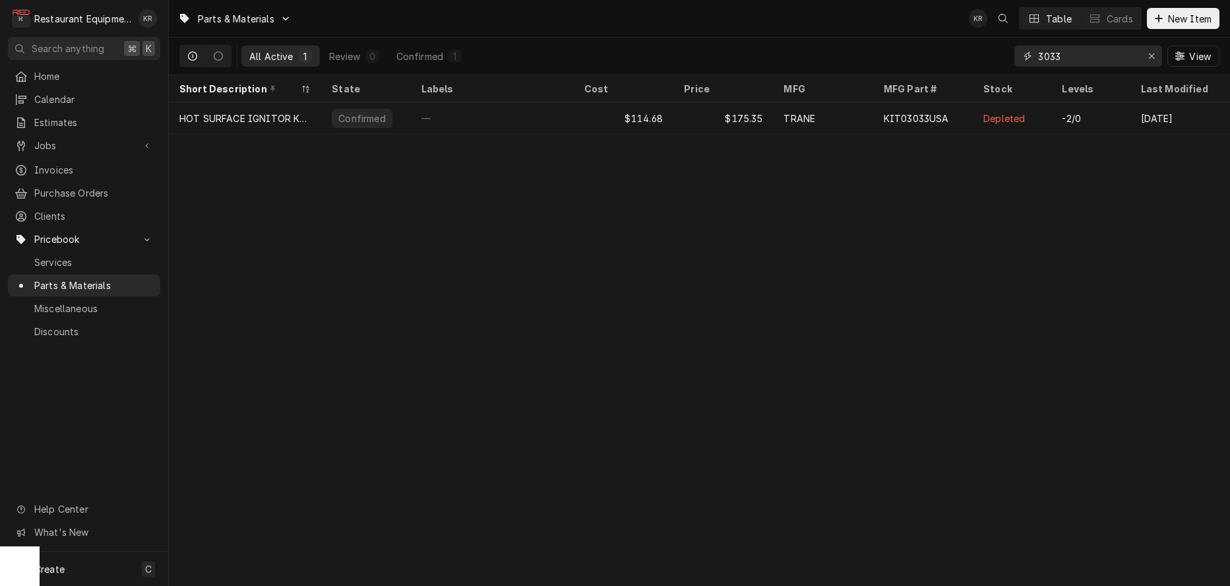
drag, startPoint x: 1083, startPoint y: 59, endPoint x: 1016, endPoint y: 55, distance: 66.7
click at [1038, 55] on input "3033" at bounding box center [1087, 56] width 99 height 21
paste input "KIT02590"
click at [1038, 54] on input "KIT02590" at bounding box center [1087, 56] width 99 height 21
click at [1053, 55] on input "KIT02590" at bounding box center [1087, 56] width 99 height 21
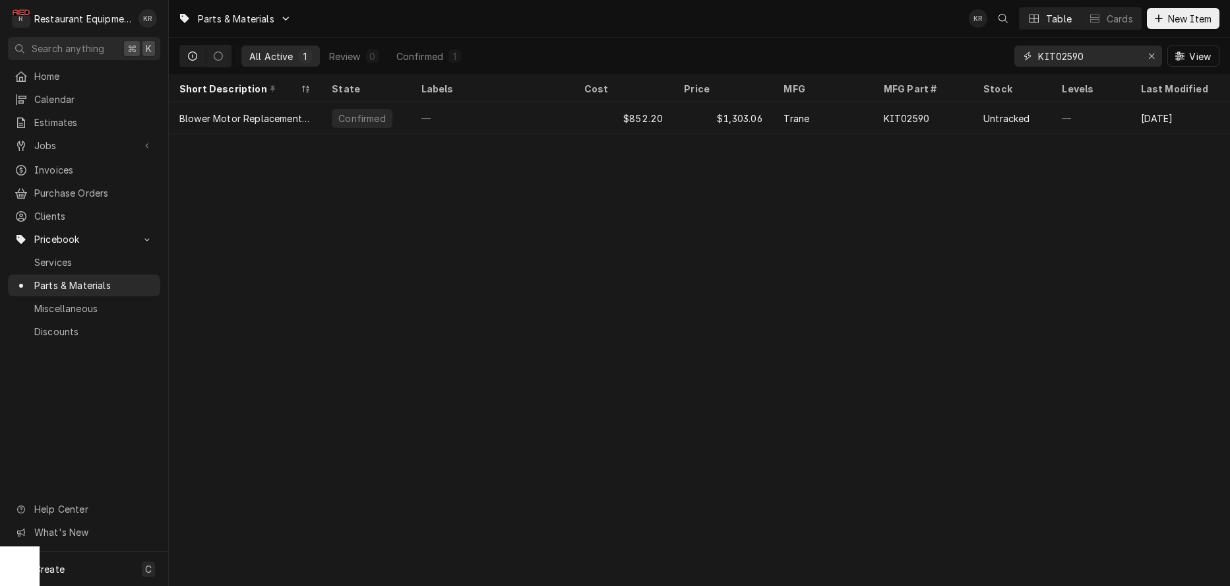
click at [1053, 55] on input "KIT02590" at bounding box center [1087, 56] width 99 height 21
paste input "MOD01393"
type input "MOD01393"
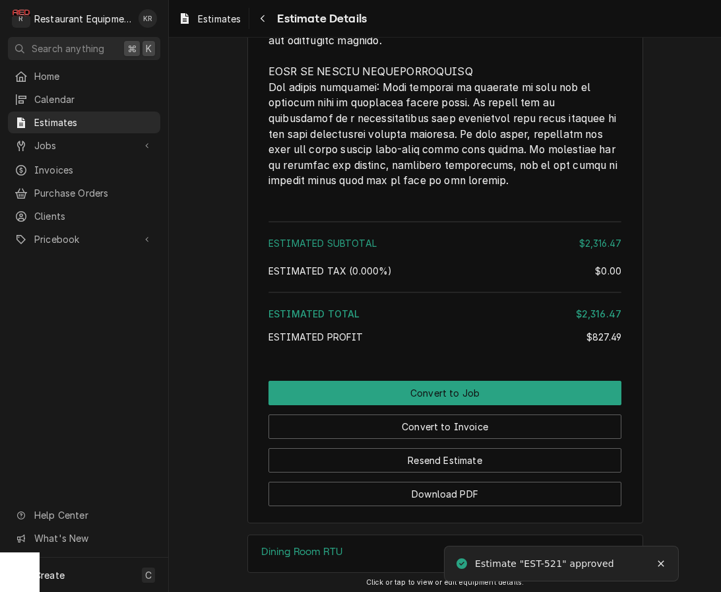
scroll to position [3334, 0]
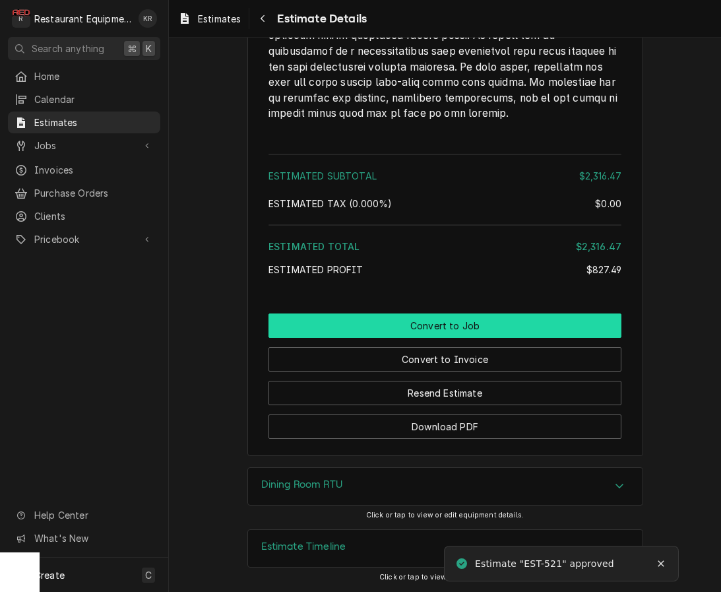
click at [471, 323] on button "Convert to Job" at bounding box center [444, 325] width 353 height 24
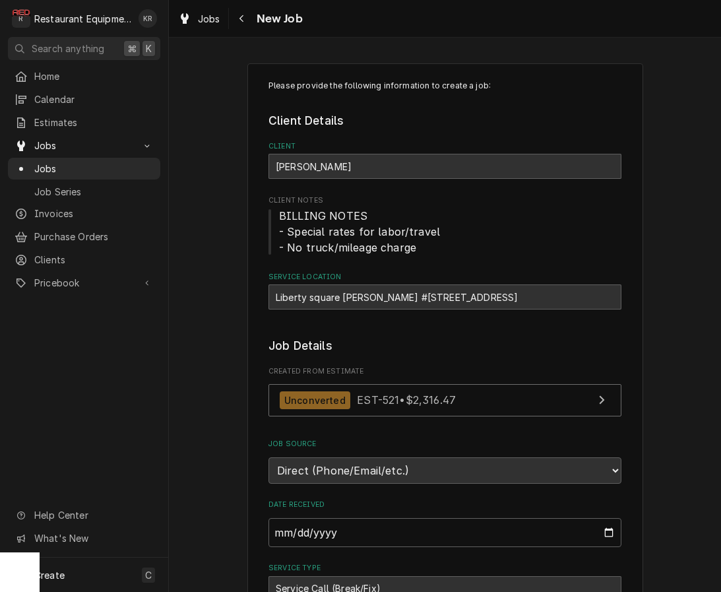
type textarea "x"
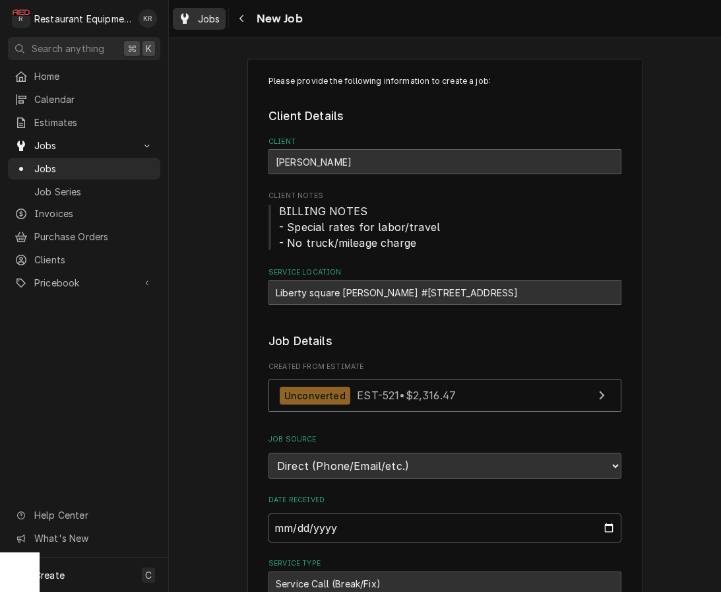
click at [212, 18] on span "Jobs" at bounding box center [209, 19] width 22 height 14
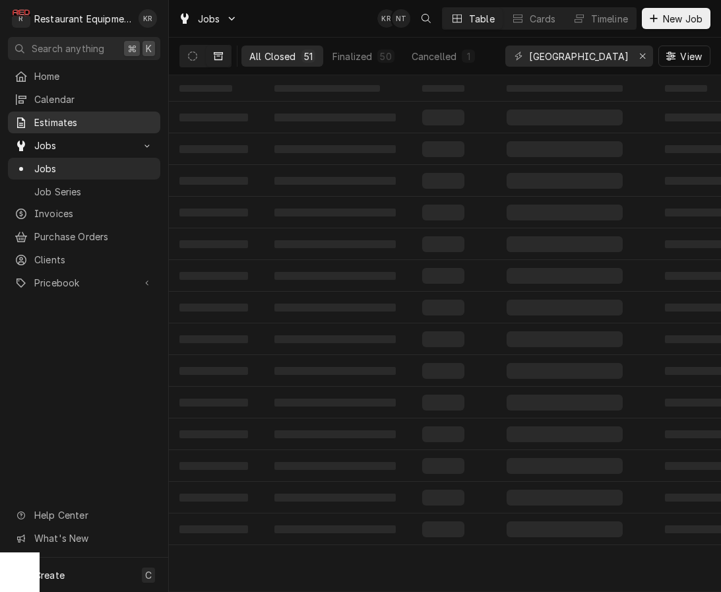
click at [56, 121] on span "Estimates" at bounding box center [93, 122] width 119 height 14
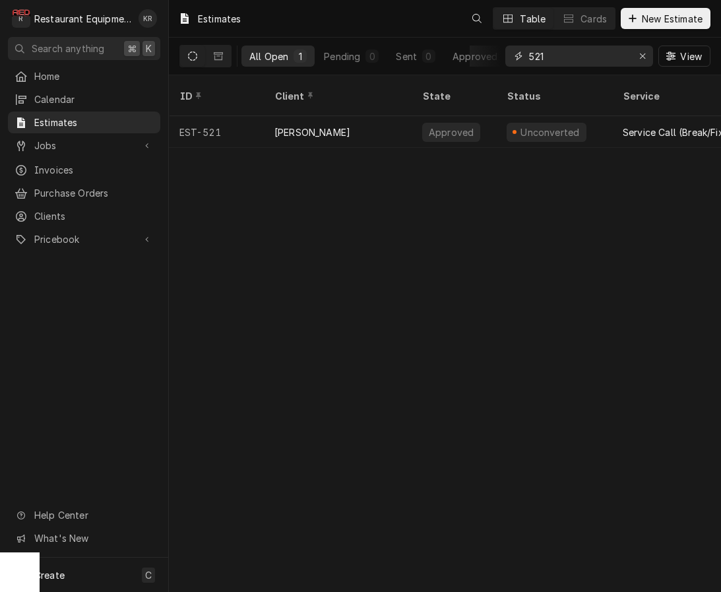
drag, startPoint x: 571, startPoint y: 65, endPoint x: 557, endPoint y: 60, distance: 14.0
click at [557, 60] on input "521" at bounding box center [578, 56] width 99 height 21
drag, startPoint x: 557, startPoint y: 60, endPoint x: 466, endPoint y: 55, distance: 91.2
click at [529, 55] on input "521" at bounding box center [578, 56] width 99 height 21
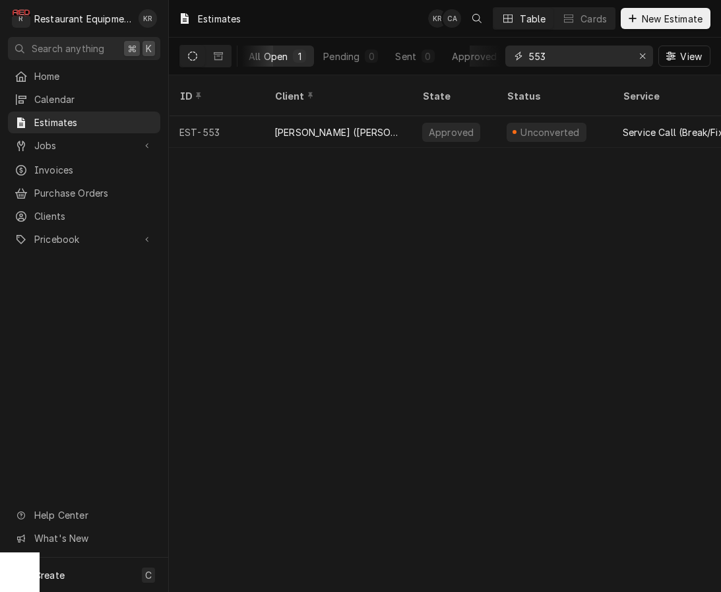
drag, startPoint x: 547, startPoint y: 55, endPoint x: 503, endPoint y: 52, distance: 44.3
click at [529, 52] on input "553" at bounding box center [578, 56] width 99 height 21
type input "521"
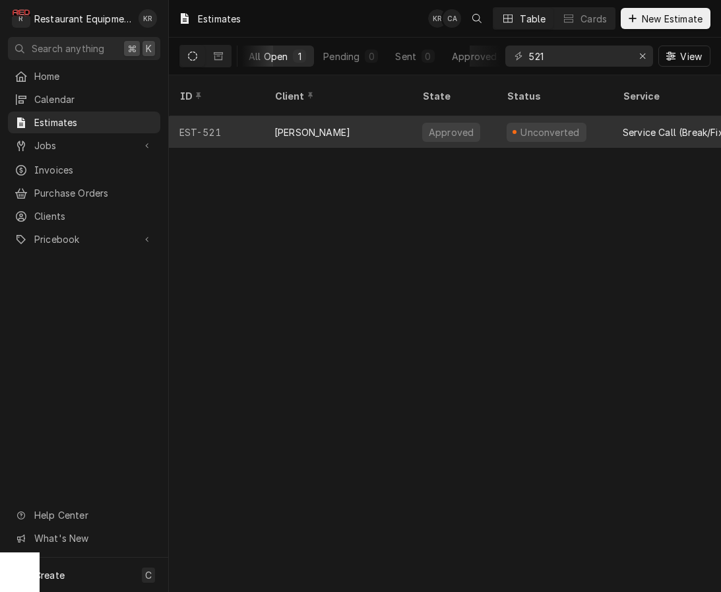
click at [387, 117] on div "[PERSON_NAME]" at bounding box center [338, 132] width 148 height 32
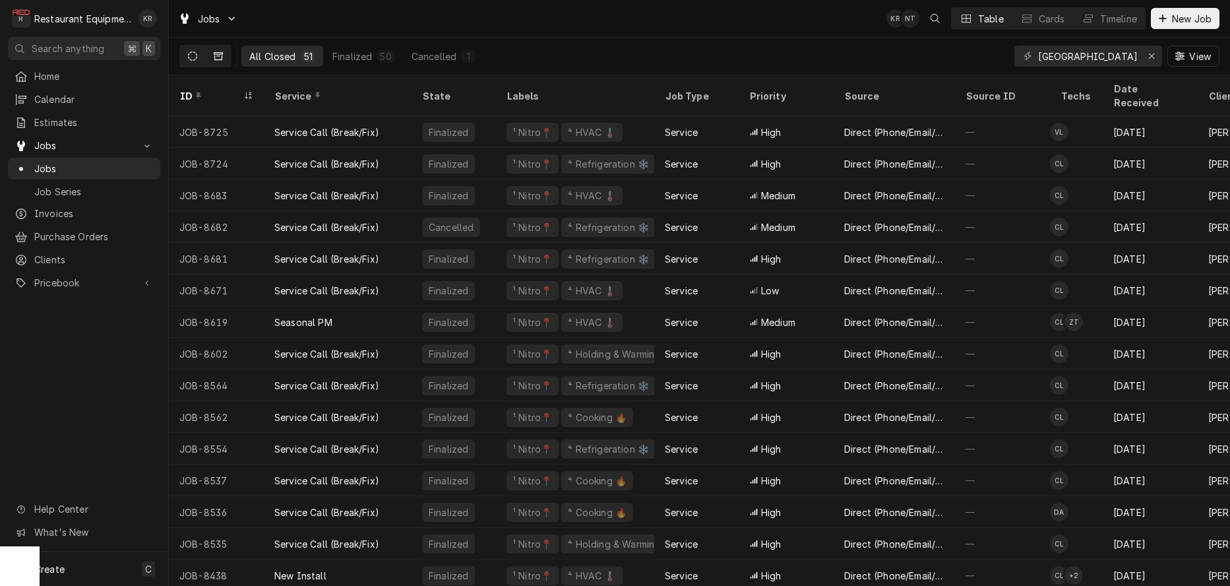
click at [190, 59] on icon "Dynamic Content Wrapper" at bounding box center [192, 55] width 9 height 9
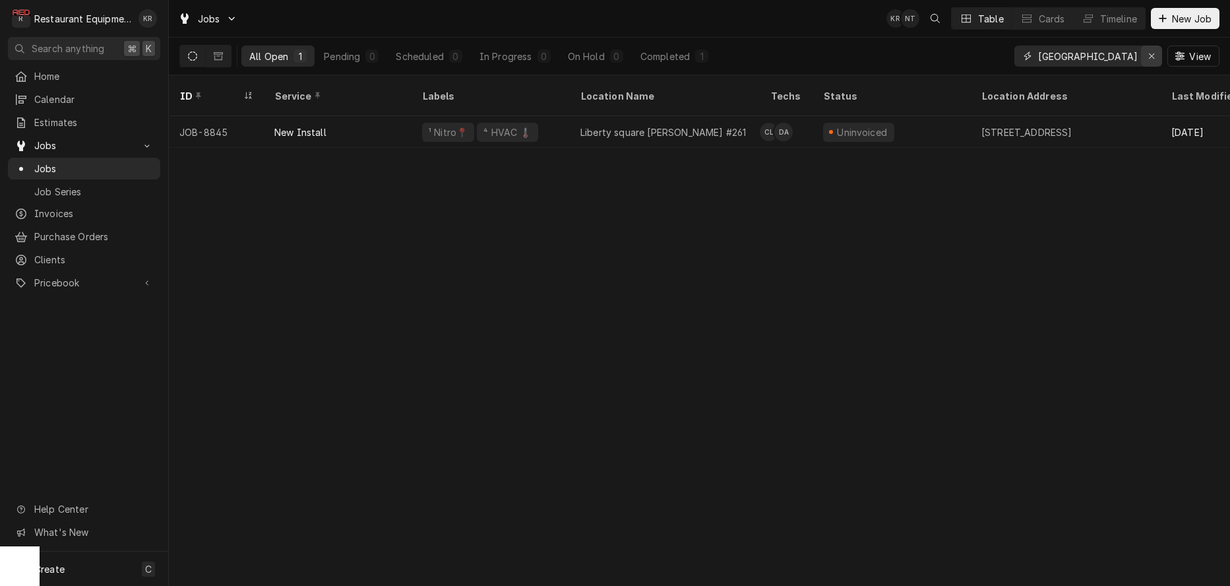
click at [1153, 55] on icon "Erase input" at bounding box center [1151, 55] width 7 height 9
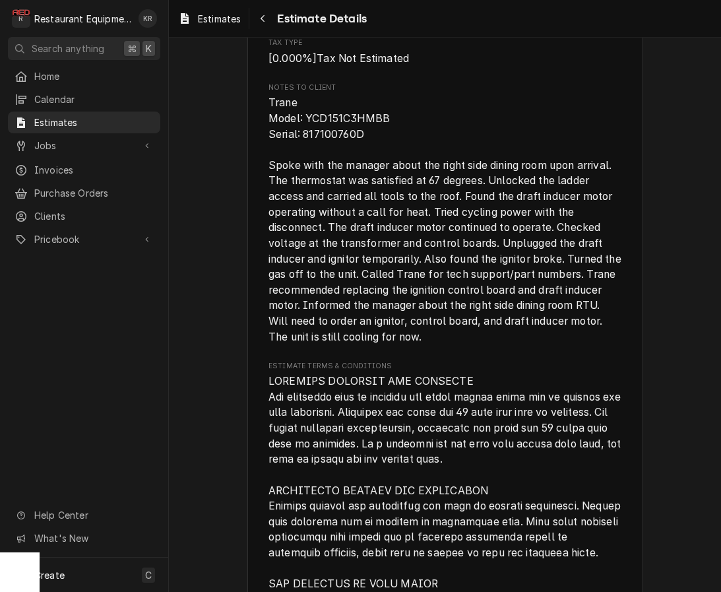
scroll to position [3334, 0]
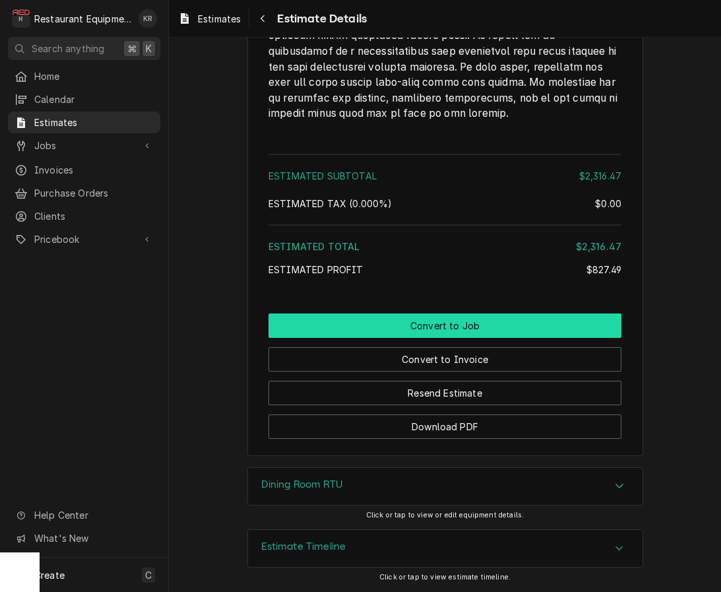
click at [472, 325] on button "Convert to Job" at bounding box center [444, 325] width 353 height 24
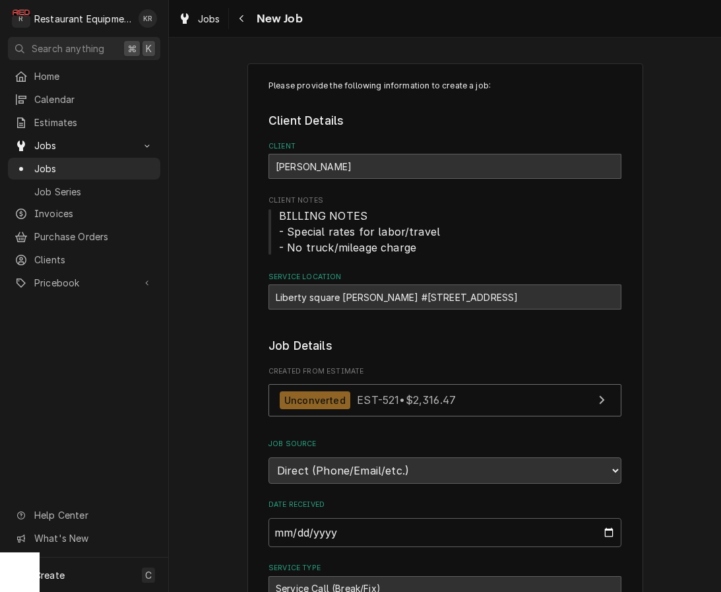
type textarea "x"
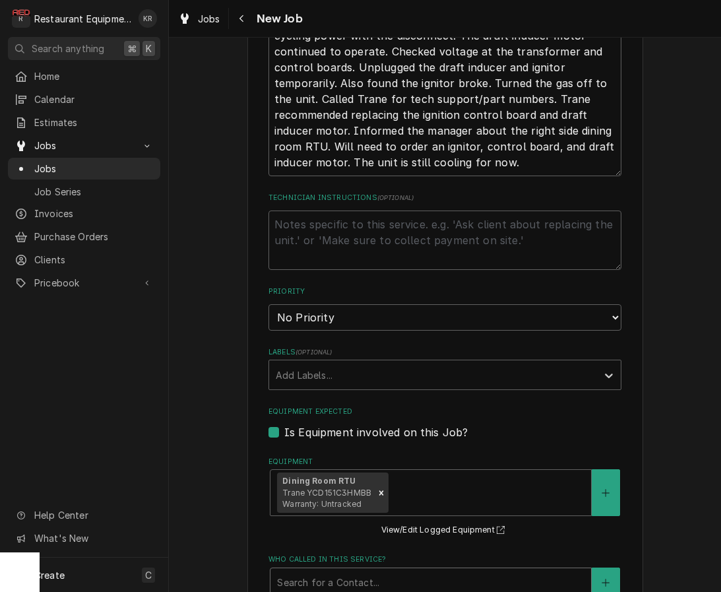
scroll to position [788, 0]
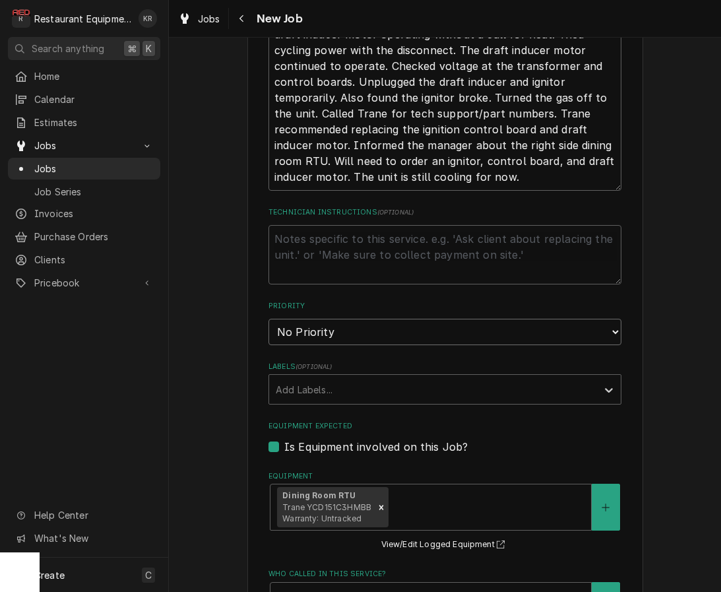
select select "2"
click option "High" at bounding box center [0, 0] width 0 height 0
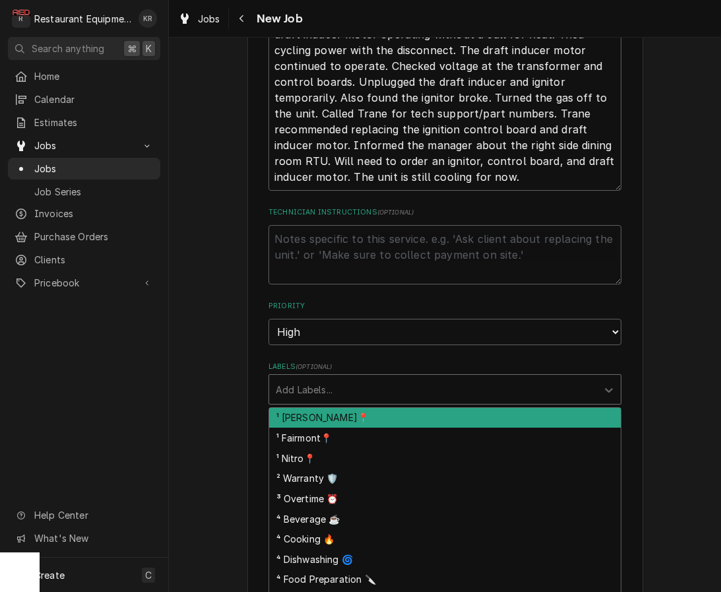
click at [379, 387] on div "Labels" at bounding box center [433, 389] width 315 height 24
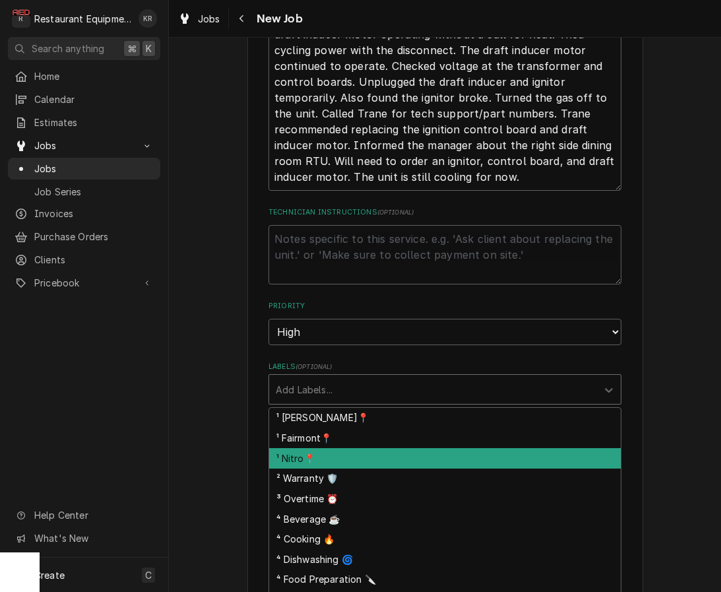
click at [377, 454] on div "¹ Nitro📍" at bounding box center [445, 458] width 352 height 20
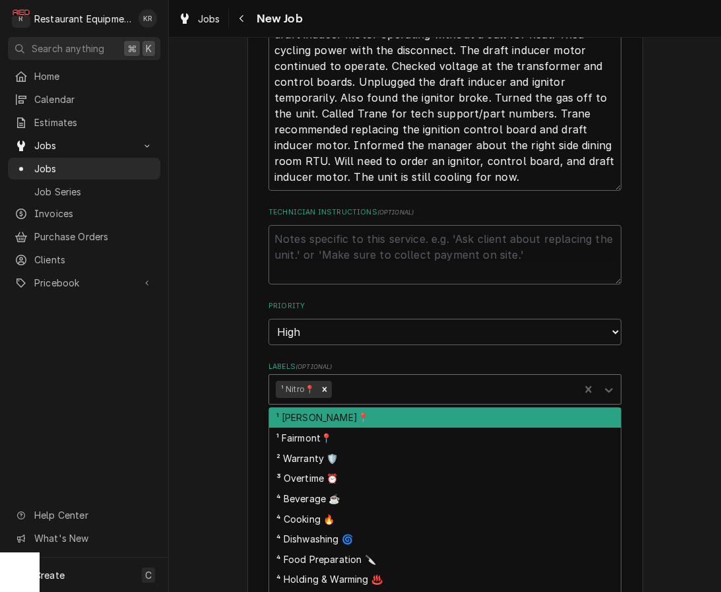
click at [406, 387] on div "Labels" at bounding box center [453, 389] width 238 height 24
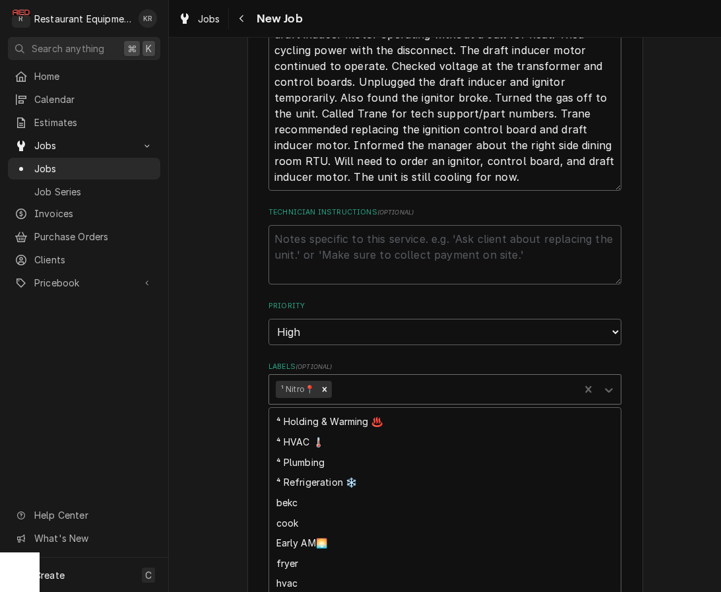
scroll to position [178, 0]
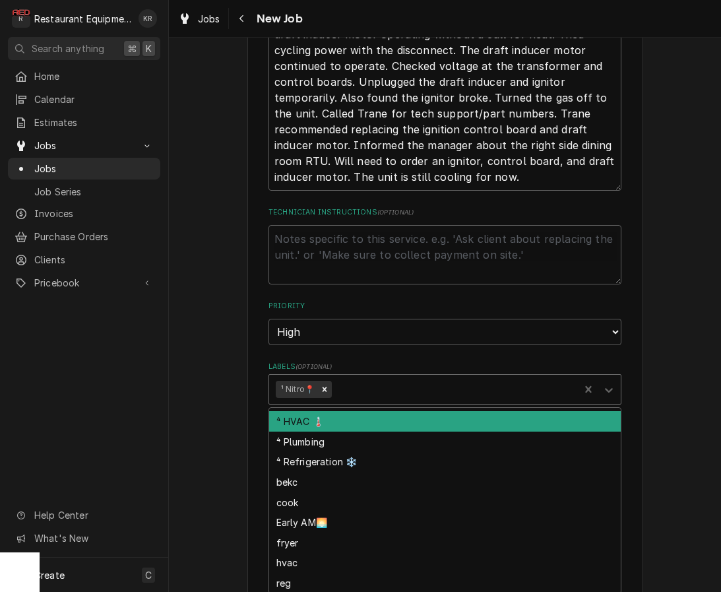
click at [379, 426] on div "⁴ HVAC 🌡️" at bounding box center [445, 421] width 352 height 20
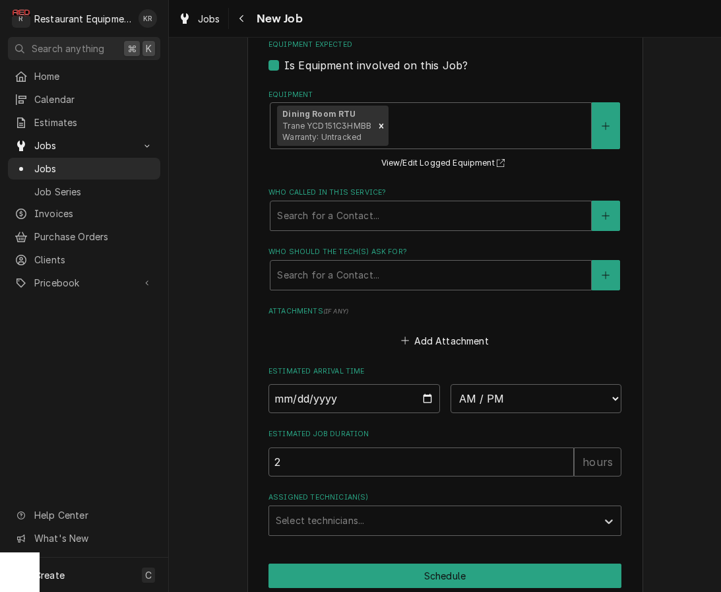
scroll to position [1183, 0]
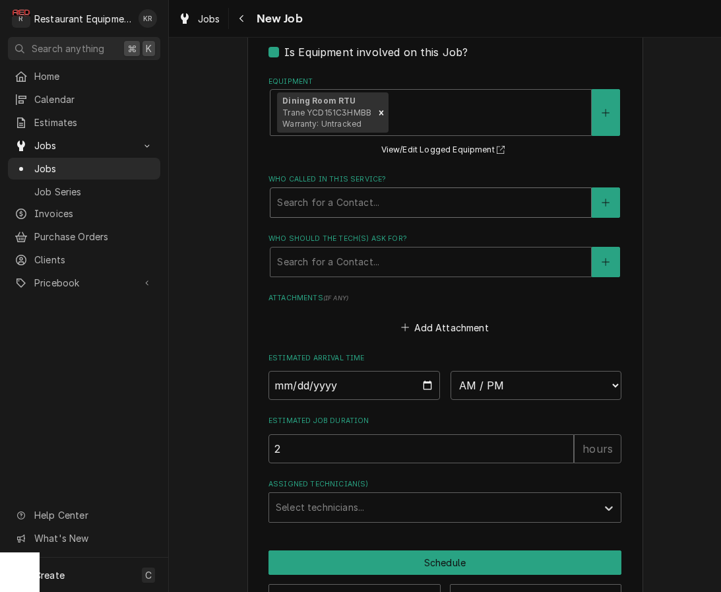
click at [381, 202] on div "Who called in this service?" at bounding box center [430, 203] width 307 height 24
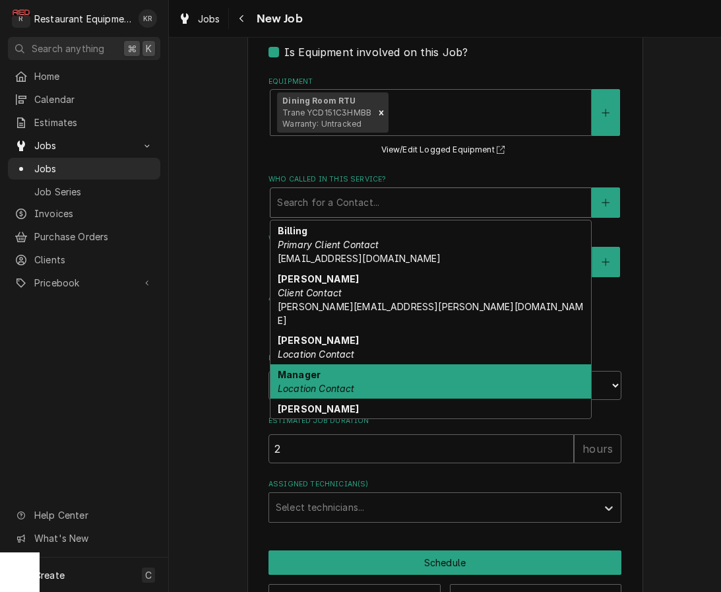
click at [383, 367] on div "Manager Location Contact" at bounding box center [430, 381] width 321 height 34
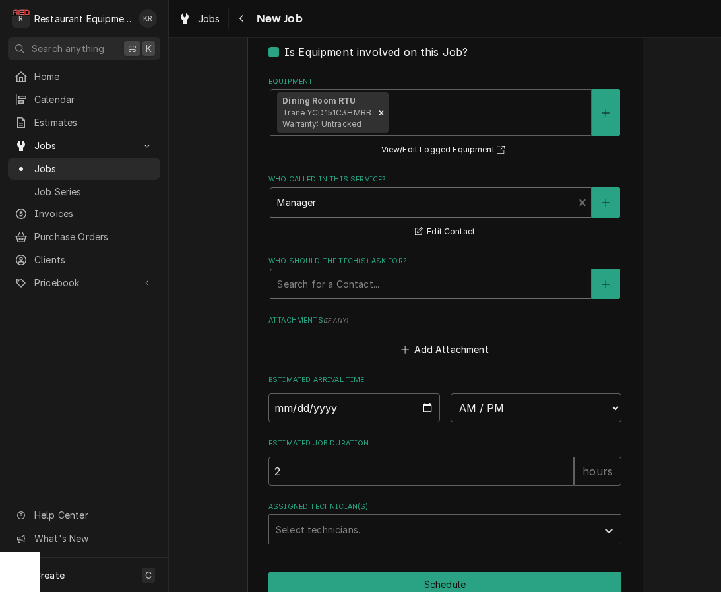
click at [377, 274] on div "Who should the tech(s) ask for?" at bounding box center [430, 284] width 307 height 24
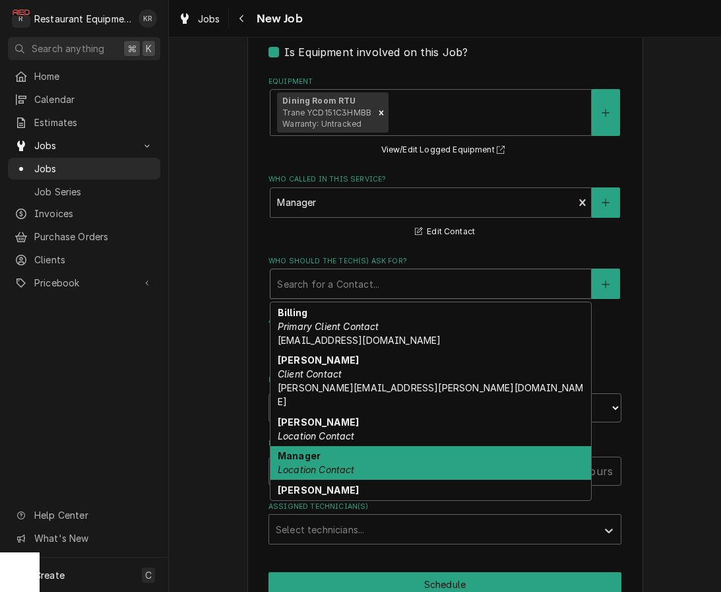
click at [378, 447] on div "Manager Location Contact" at bounding box center [430, 463] width 321 height 34
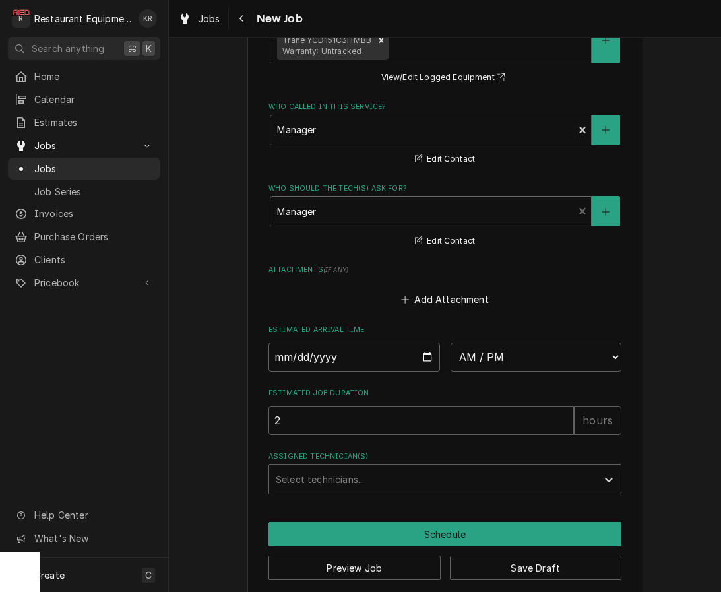
scroll to position [1269, 0]
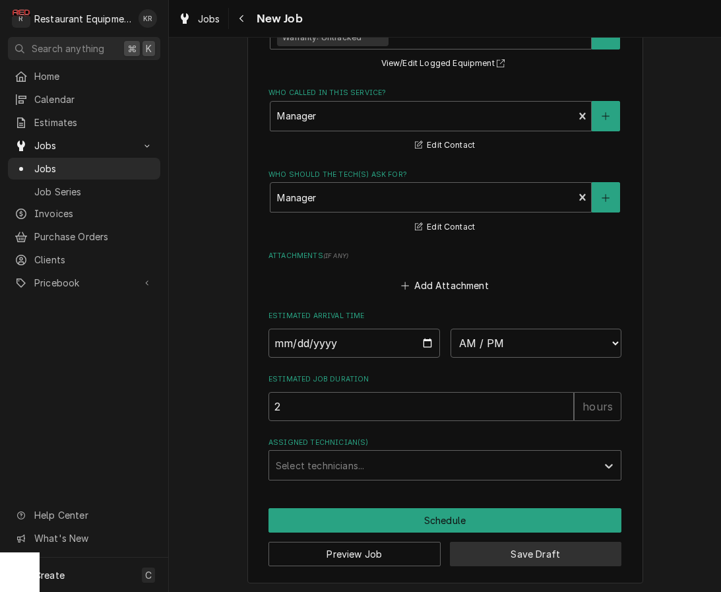
click at [507, 550] on button "Save Draft" at bounding box center [536, 554] width 172 height 24
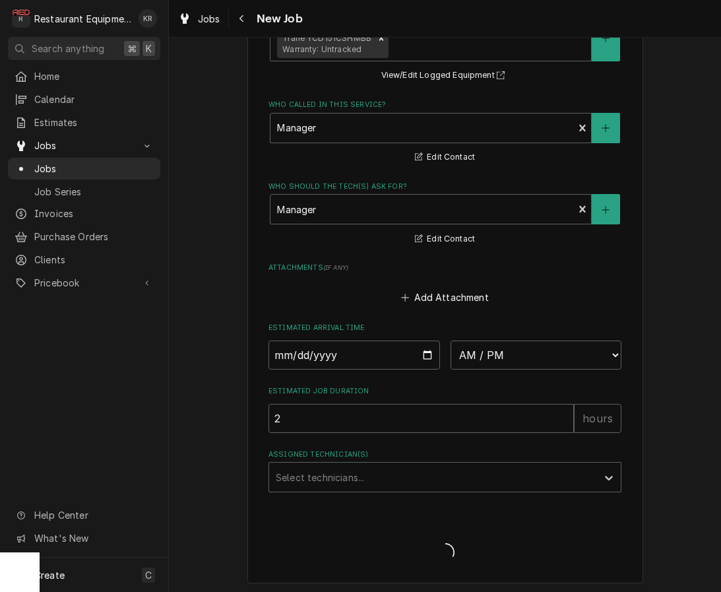
type textarea "x"
